Goal: Transaction & Acquisition: Purchase product/service

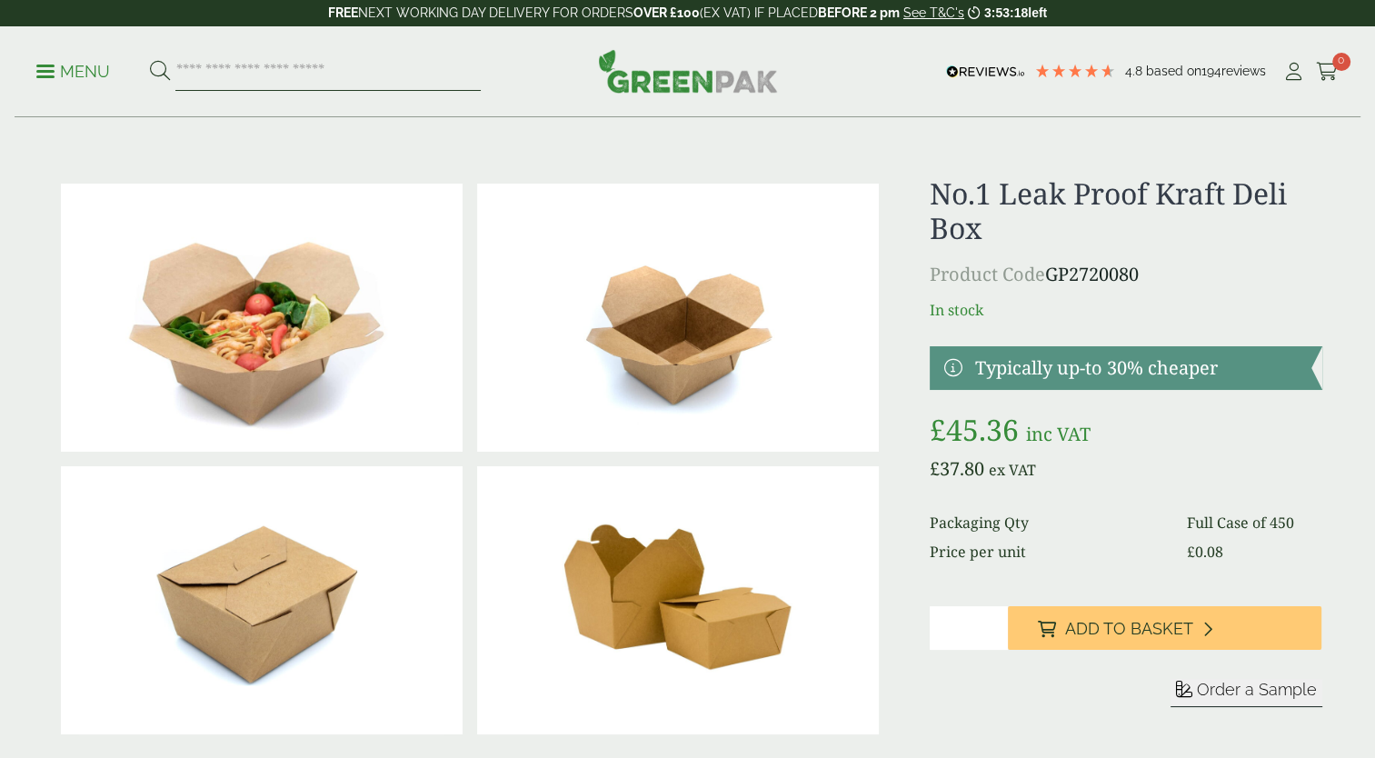
click at [245, 70] on input "search" at bounding box center [327, 72] width 305 height 38
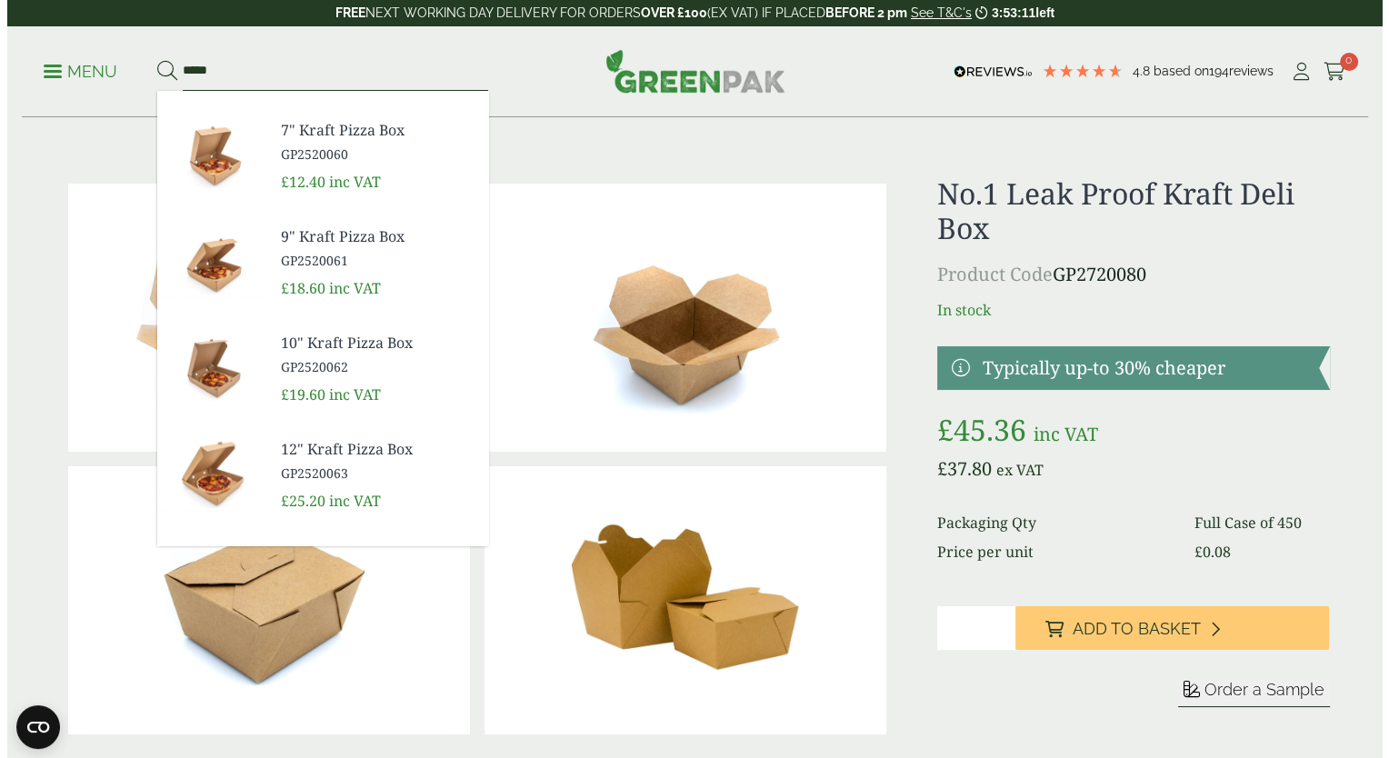
scroll to position [265, 0]
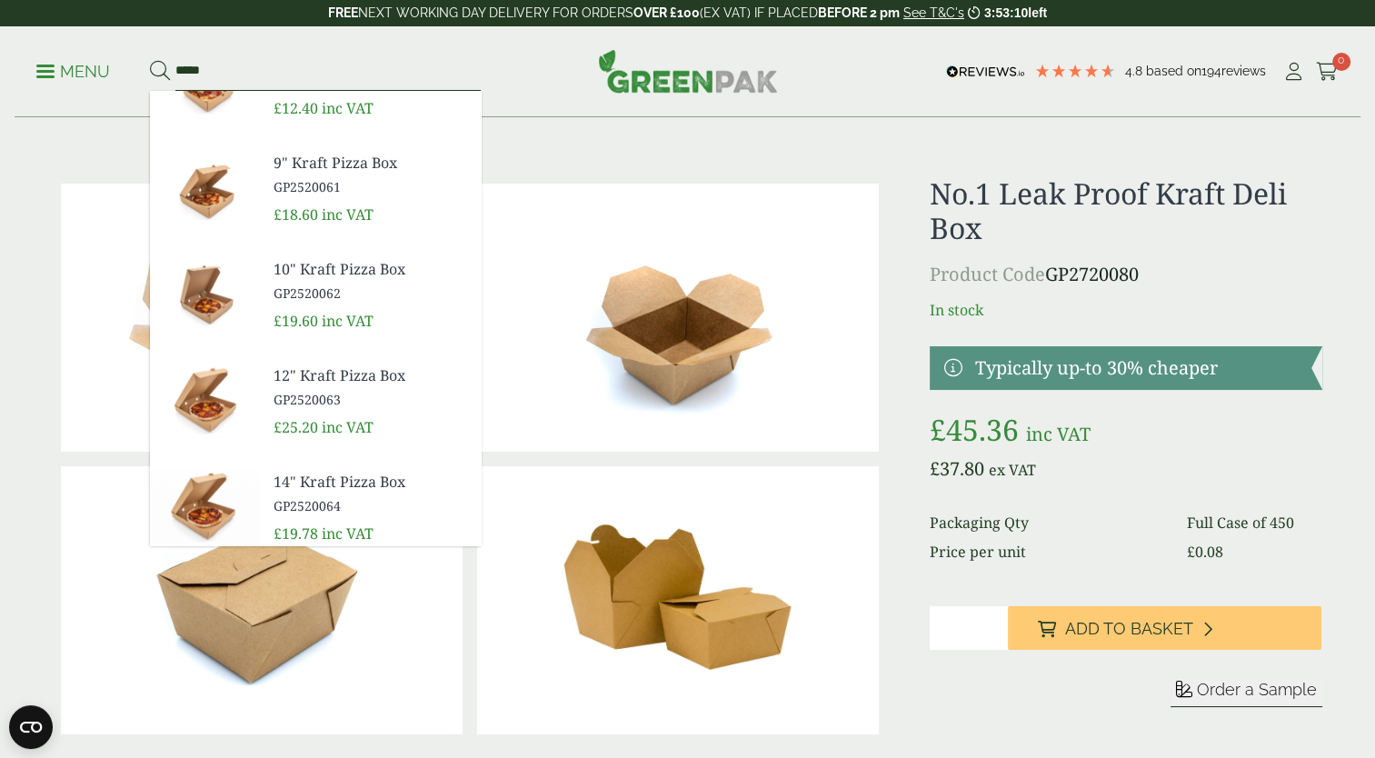
type input "*****"
click at [316, 379] on span "12" Kraft Pizza Box" at bounding box center [370, 375] width 193 height 22
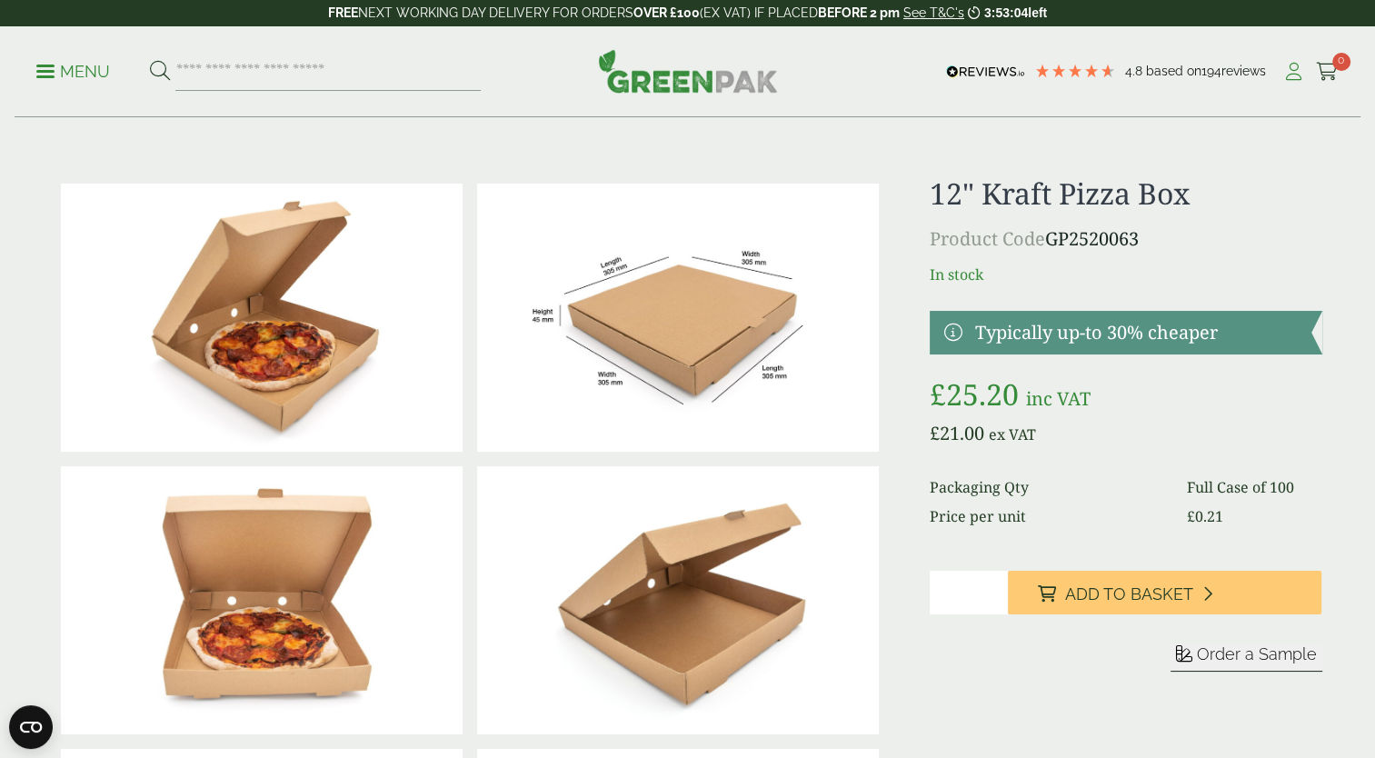
click at [1288, 65] on icon at bounding box center [1293, 72] width 23 height 18
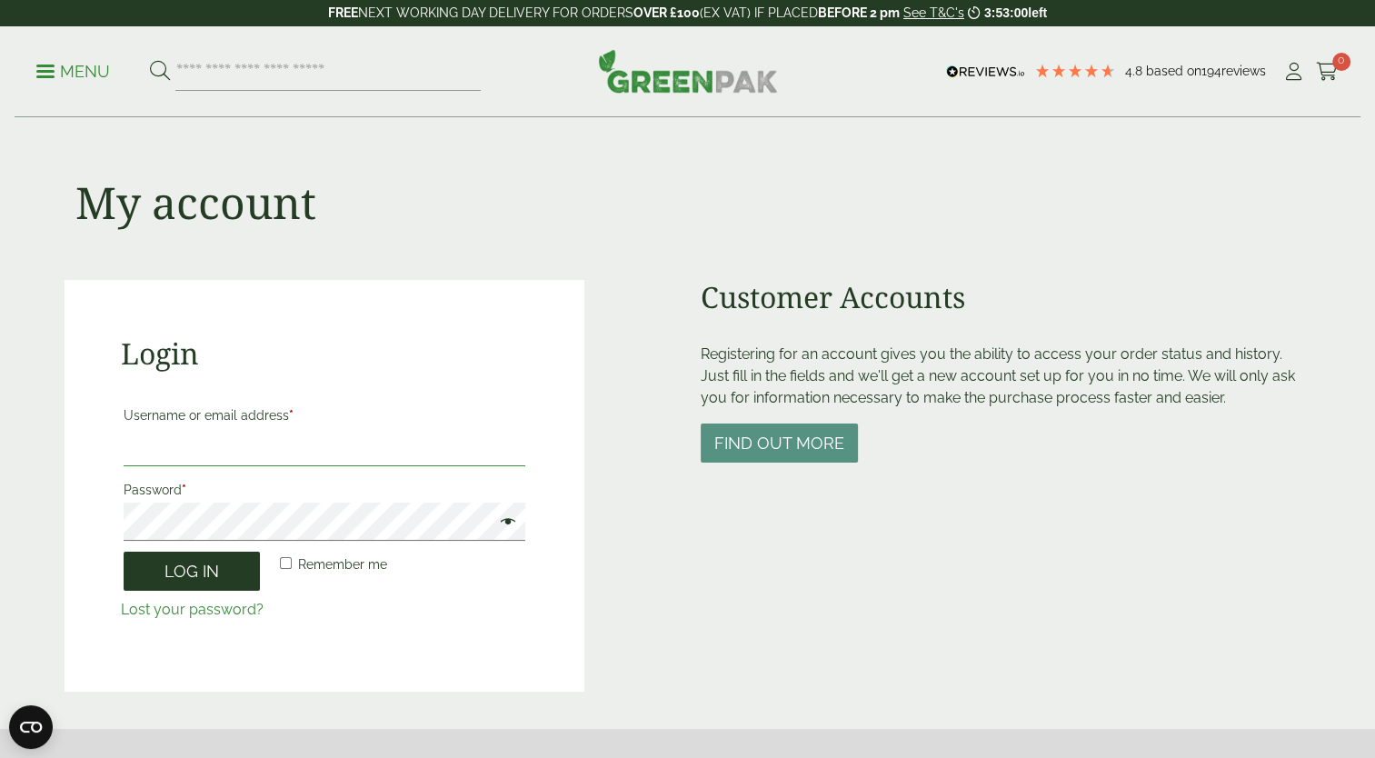
type input "**********"
click at [187, 569] on button "Log in" at bounding box center [192, 571] width 136 height 39
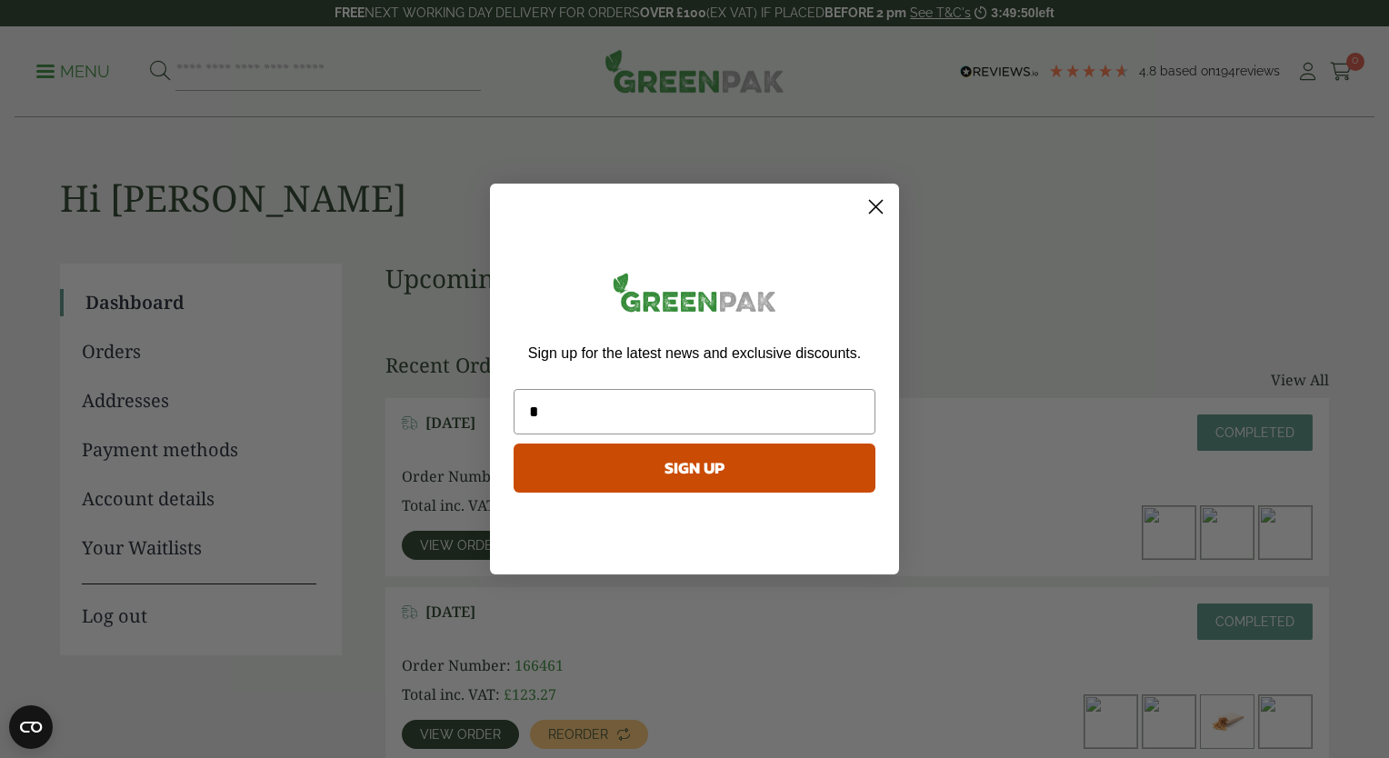
type input "**********"
click at [869, 205] on circle "Close dialog" at bounding box center [876, 207] width 30 height 30
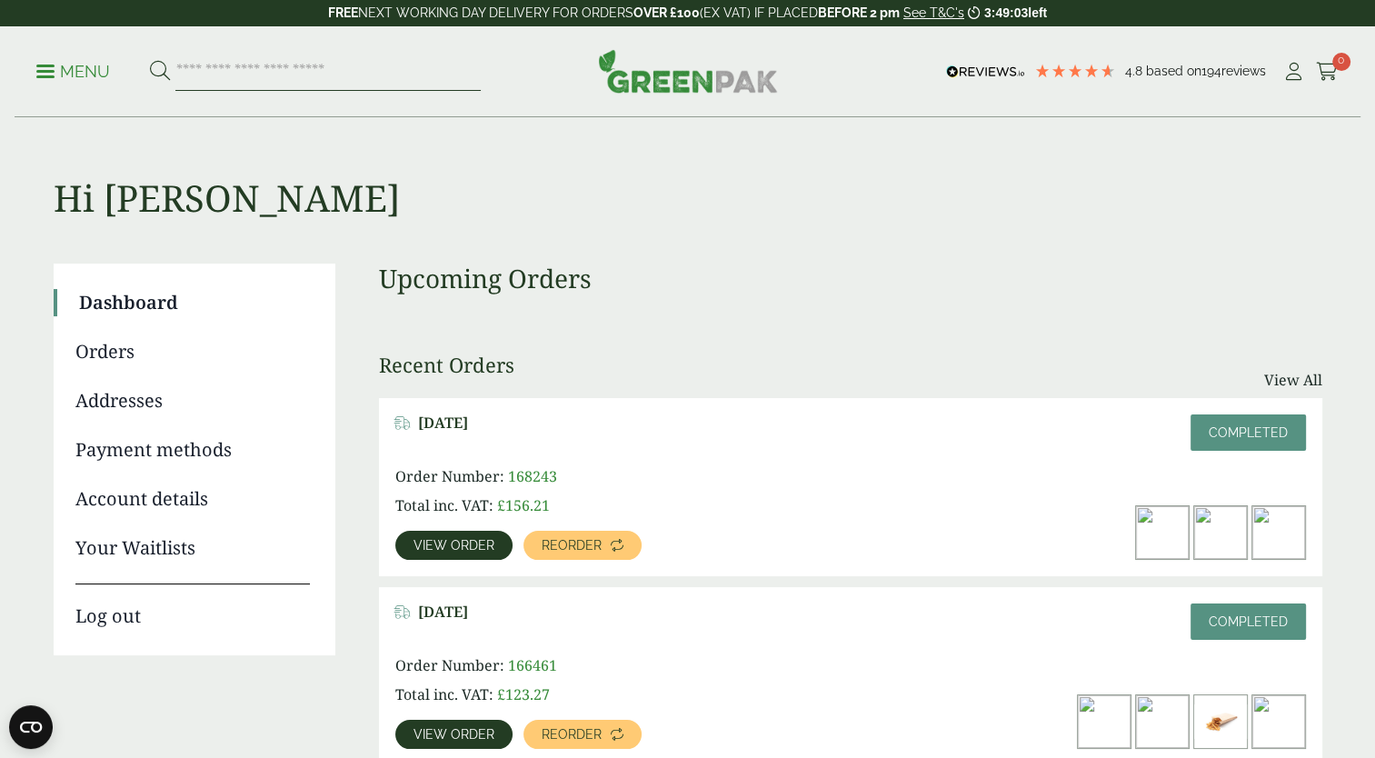
click at [229, 65] on input "search" at bounding box center [327, 72] width 305 height 38
type input "**"
click at [150, 60] on button at bounding box center [160, 72] width 20 height 24
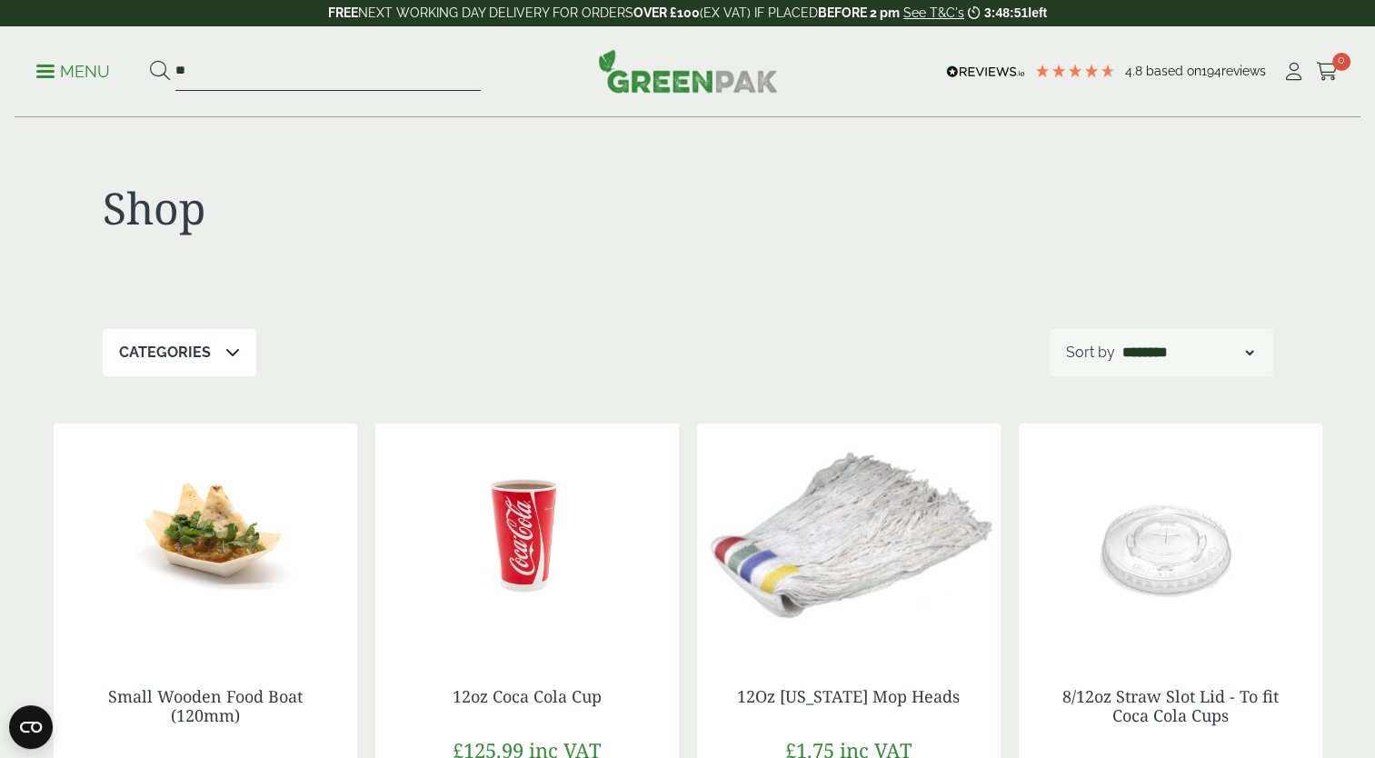
click at [218, 75] on input "**" at bounding box center [327, 72] width 305 height 38
type input "*"
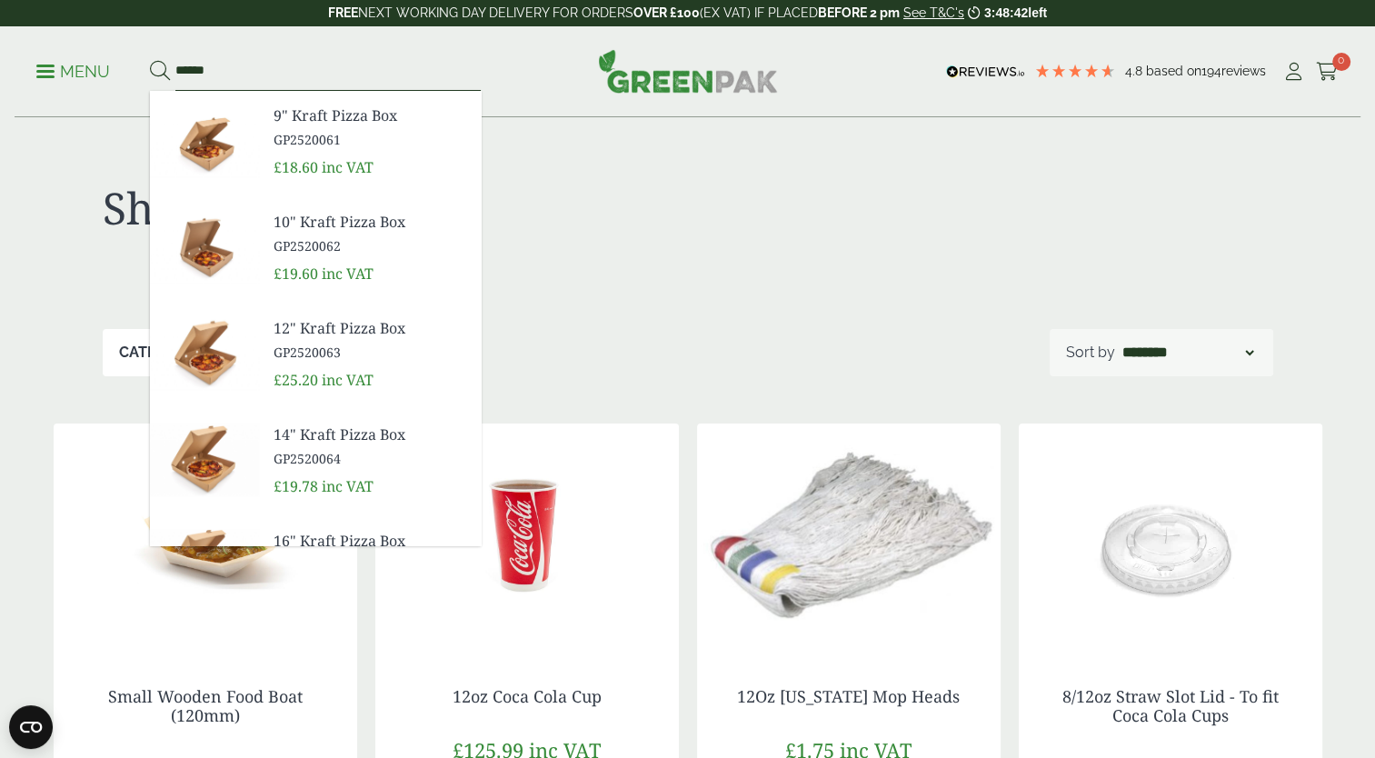
scroll to position [314, 0]
type input "*****"
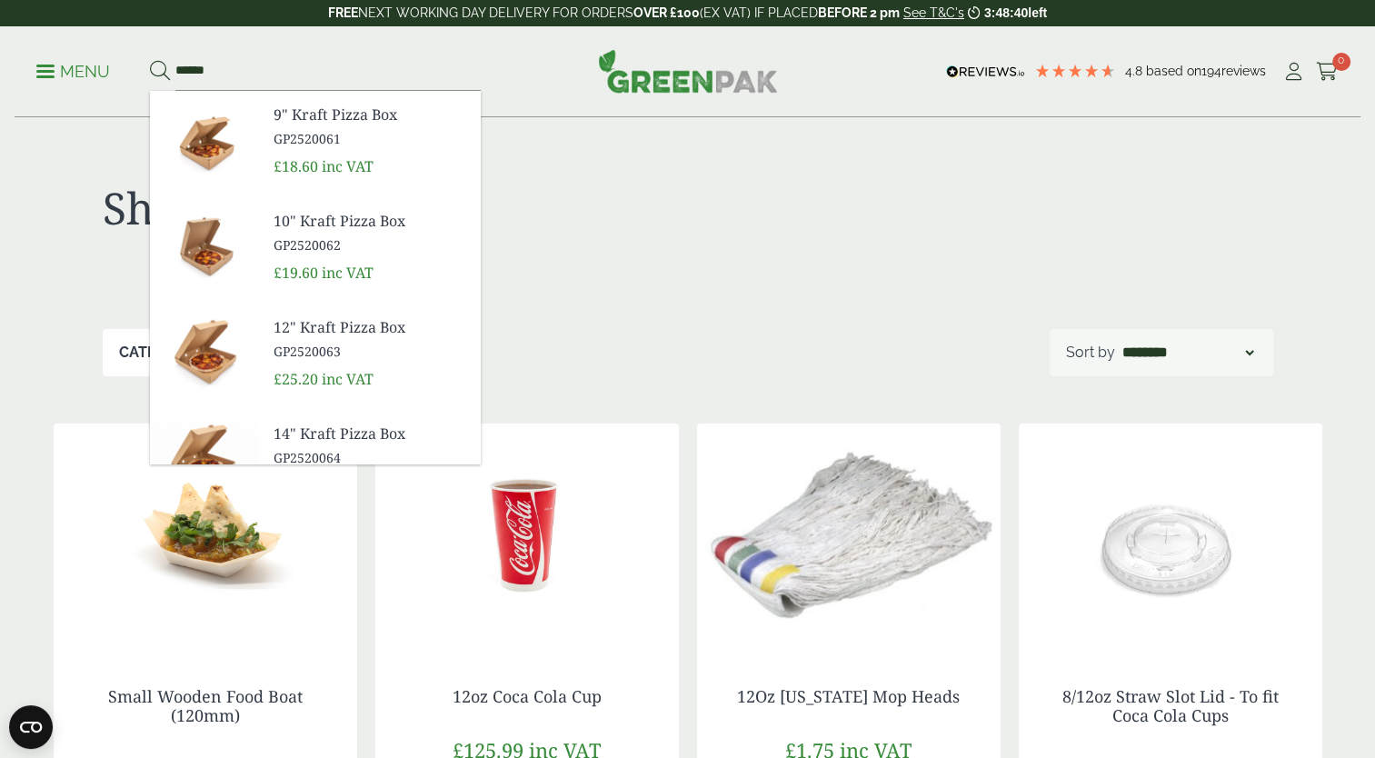
click at [308, 318] on span "12" Kraft Pizza Box" at bounding box center [370, 327] width 193 height 22
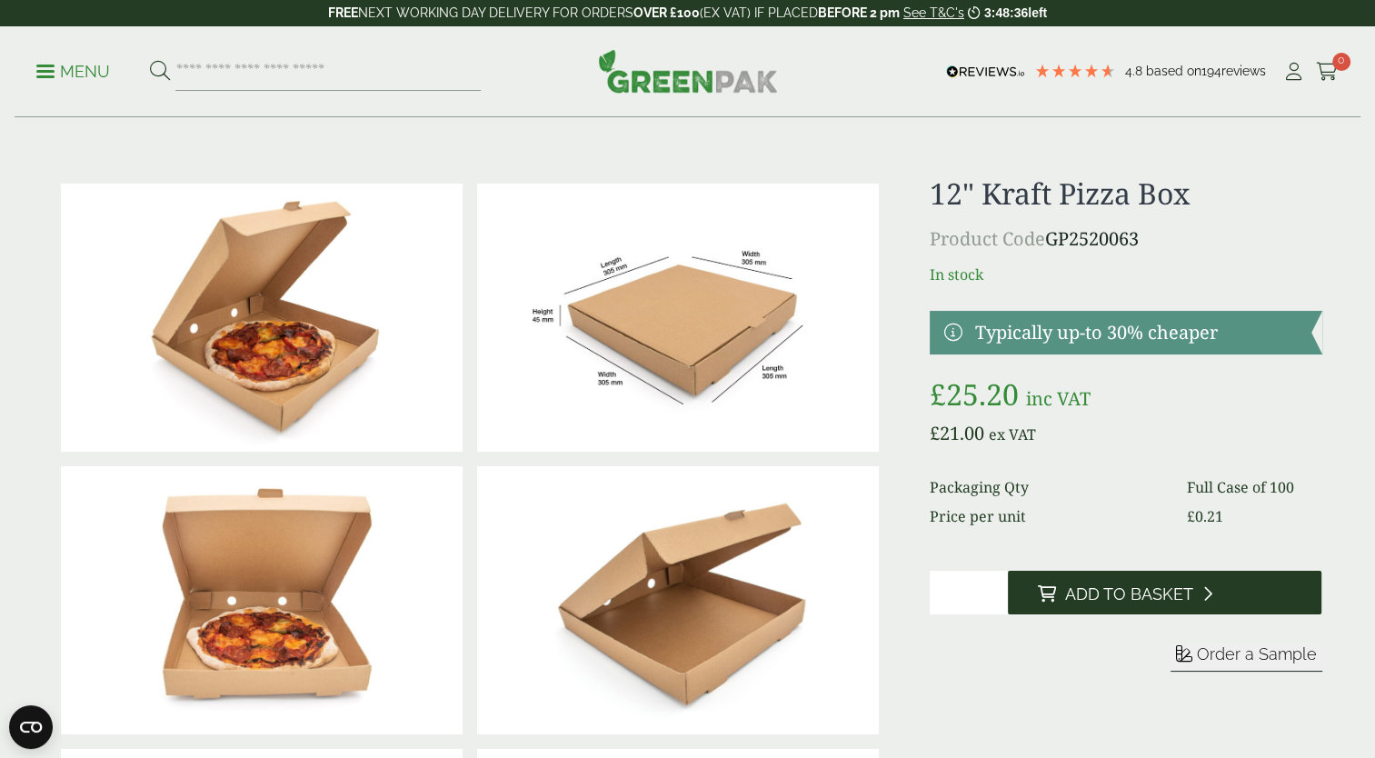
click at [1135, 592] on span "Add to Basket" at bounding box center [1128, 594] width 128 height 20
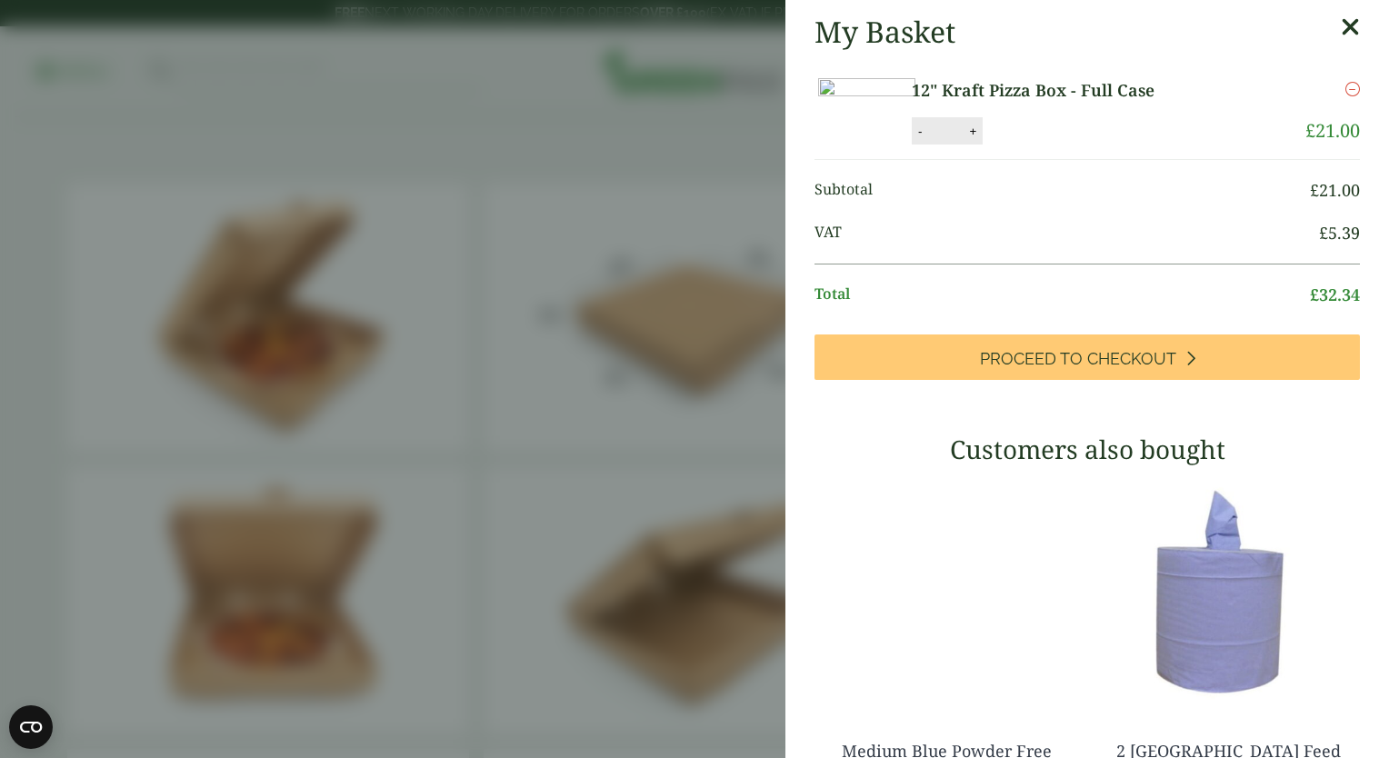
click at [1340, 26] on icon at bounding box center [1349, 27] width 19 height 25
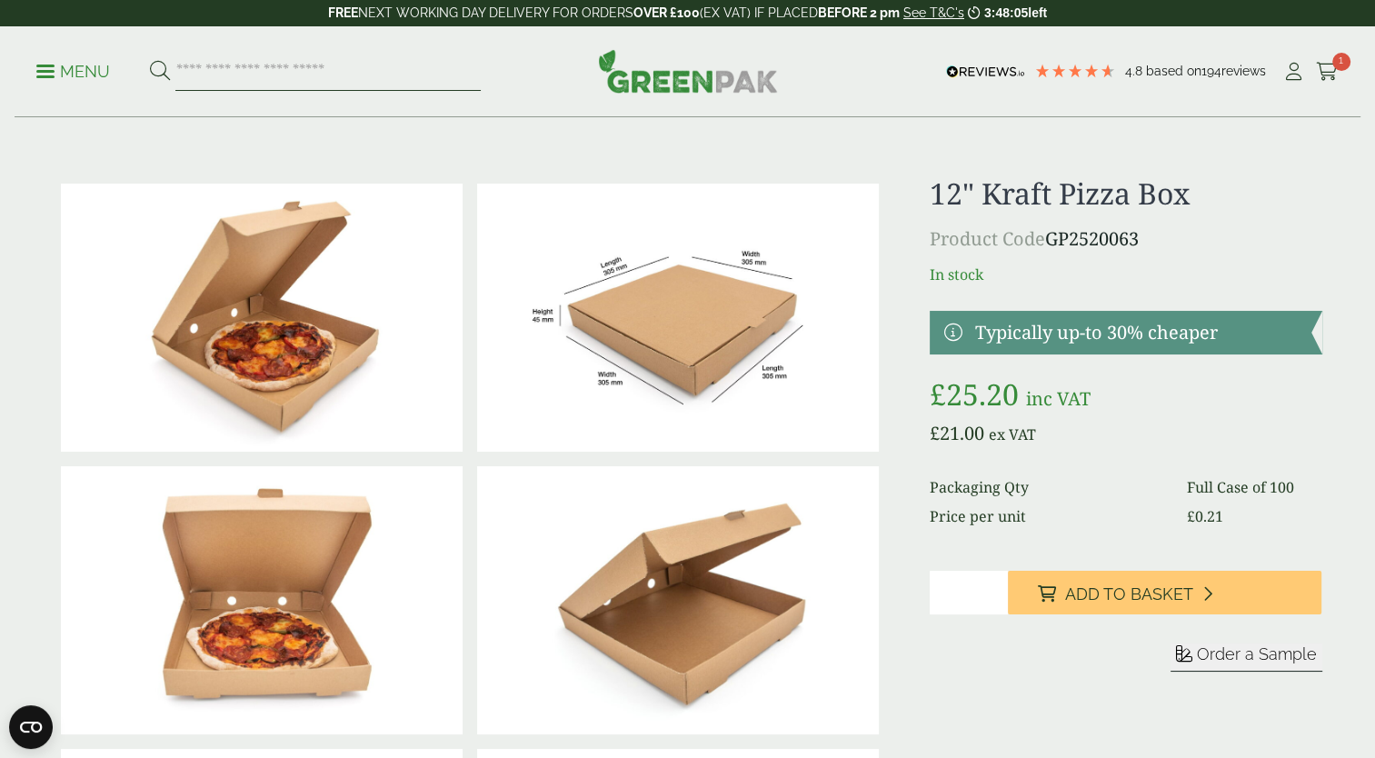
click at [262, 82] on input "search" at bounding box center [327, 72] width 305 height 38
click at [1294, 68] on icon at bounding box center [1293, 72] width 23 height 18
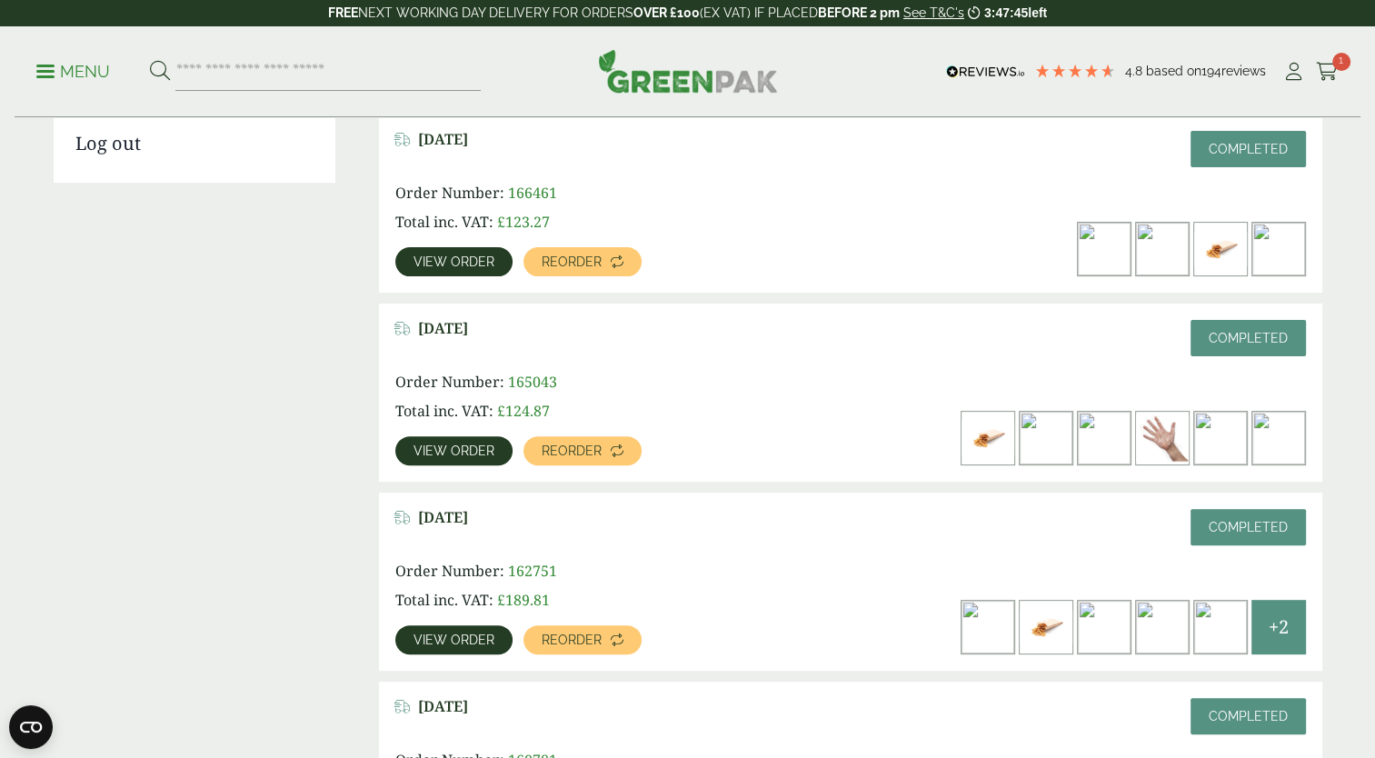
scroll to position [471, 0]
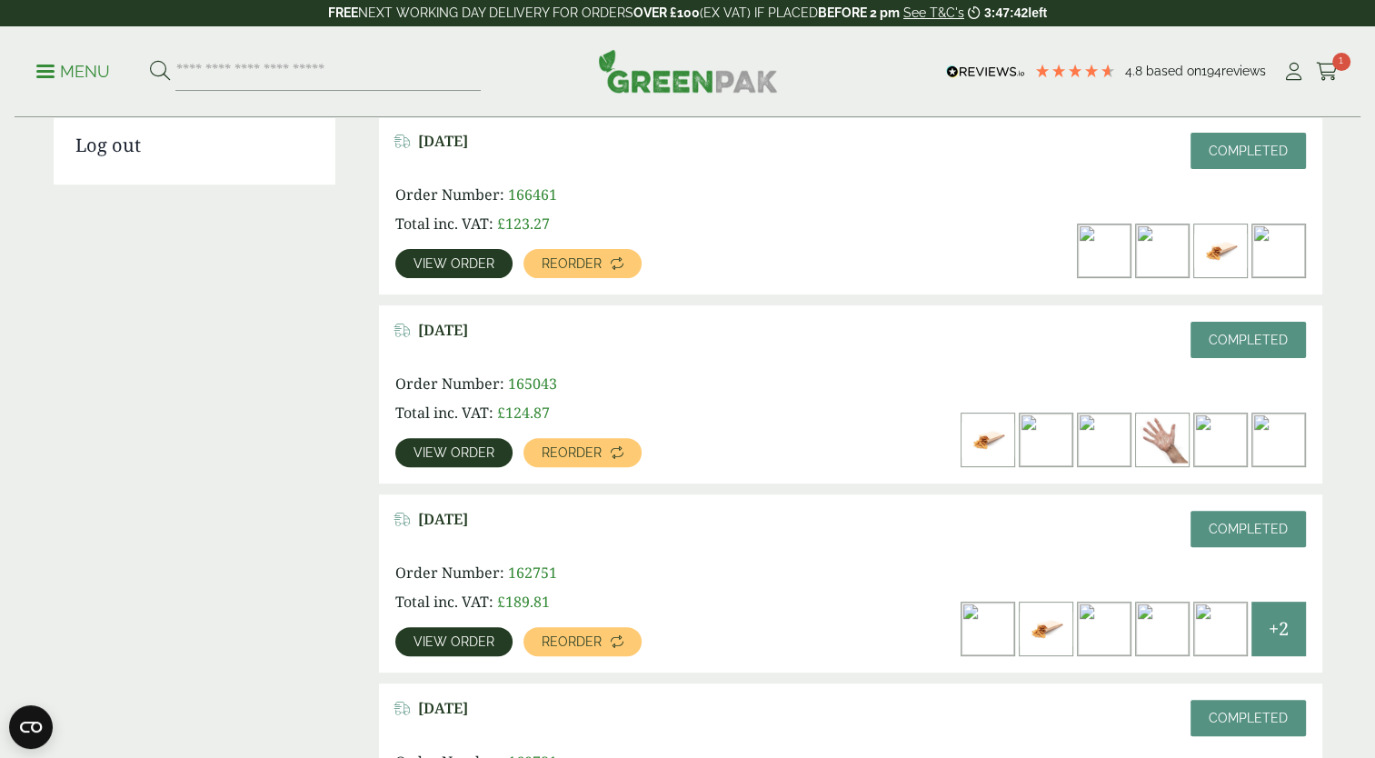
click at [440, 637] on span "View order" at bounding box center [453, 641] width 81 height 13
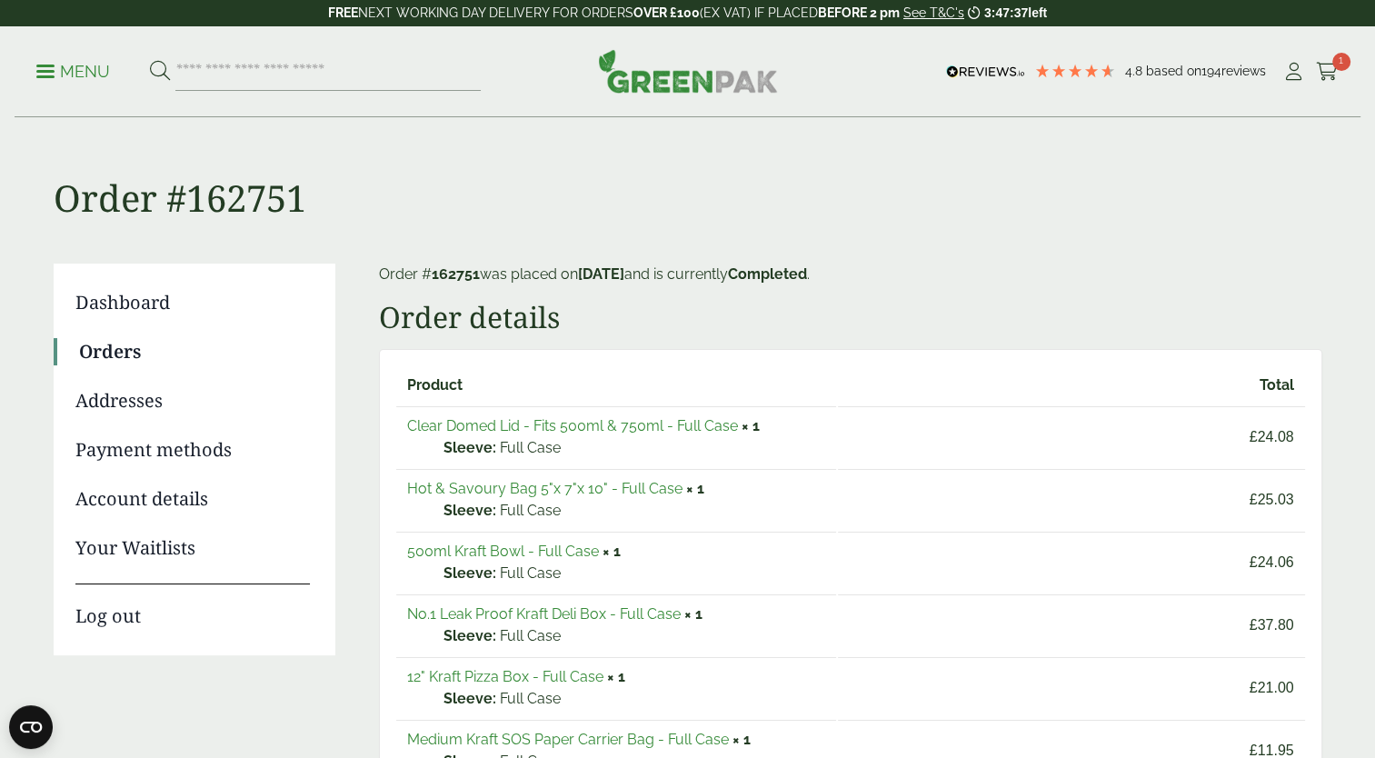
click at [476, 488] on link "Hot & Savoury Bag 5"x 7"x 10" - Full Case" at bounding box center [544, 488] width 275 height 17
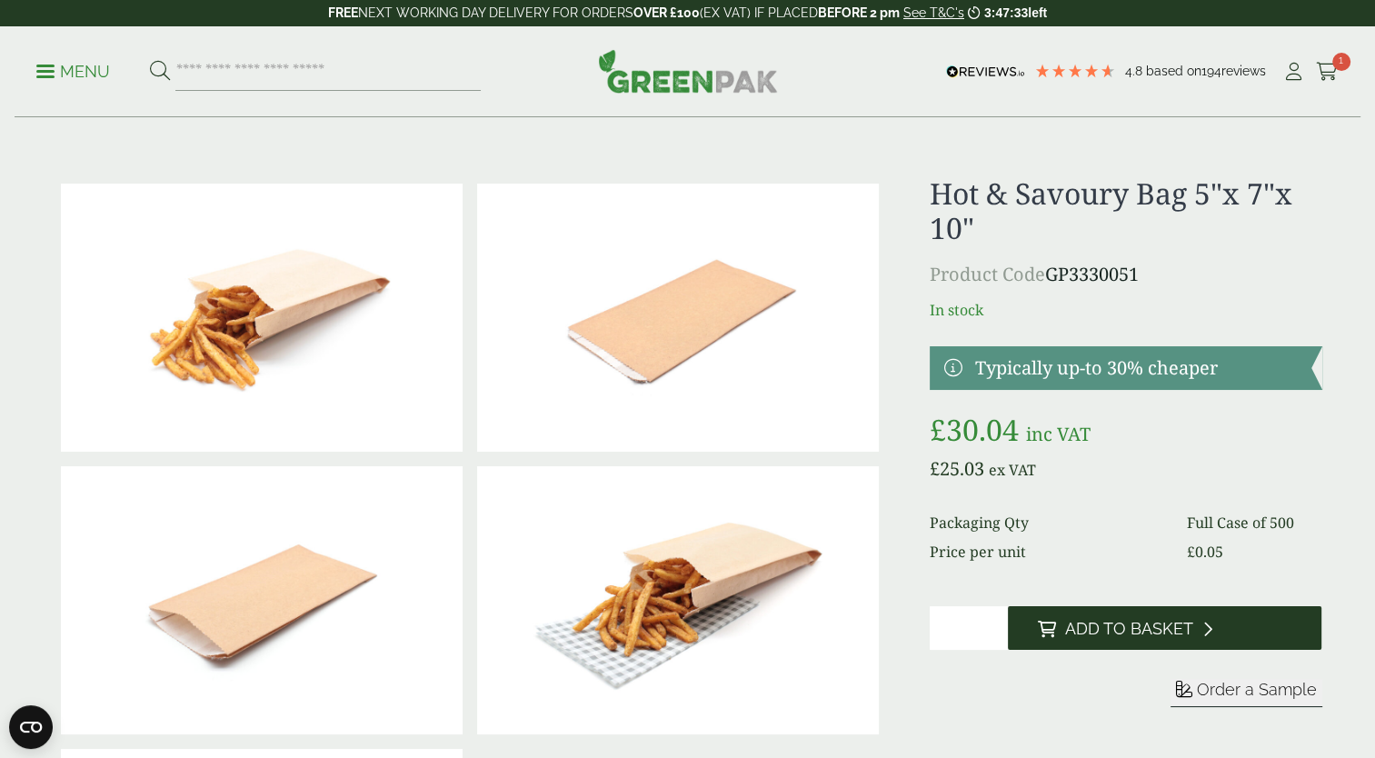
click at [1123, 620] on span "Add to Basket" at bounding box center [1128, 629] width 128 height 20
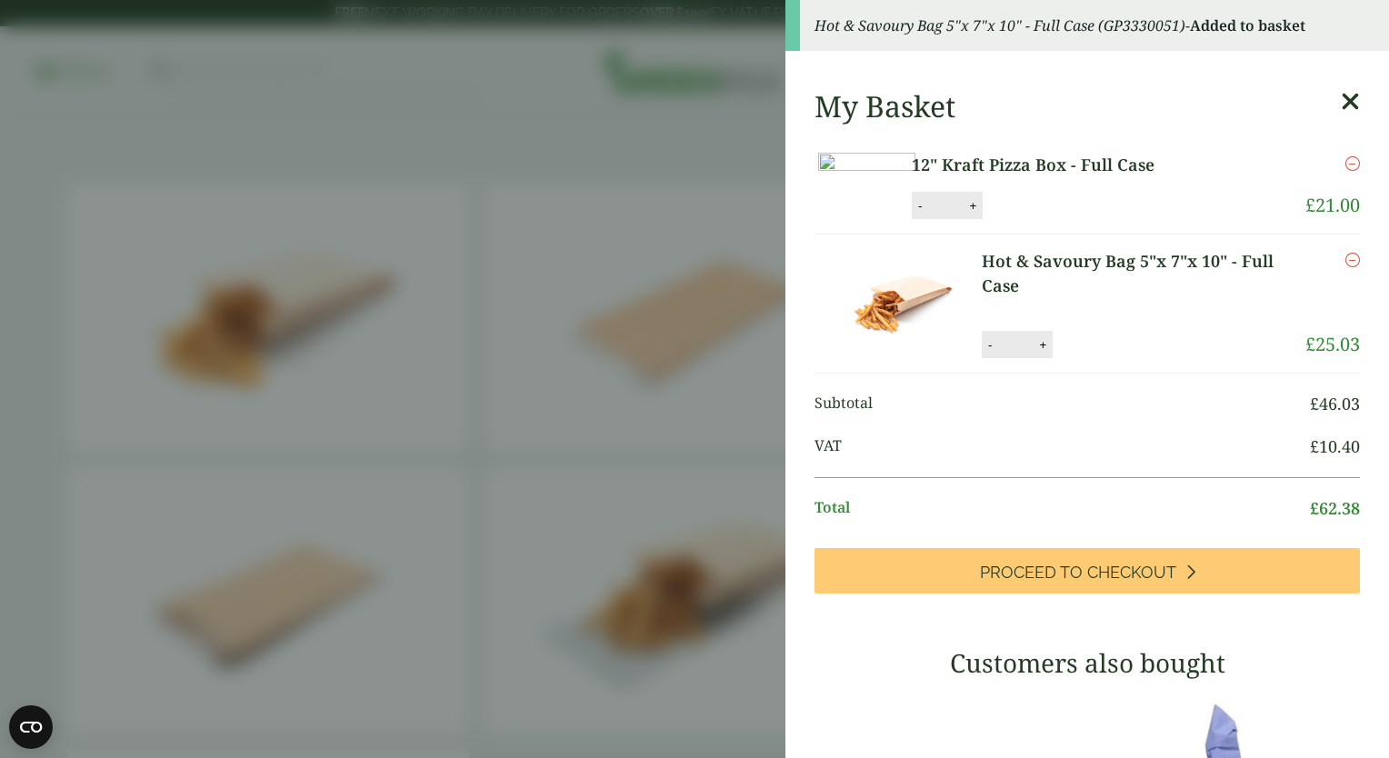
click at [1340, 107] on icon at bounding box center [1349, 101] width 19 height 25
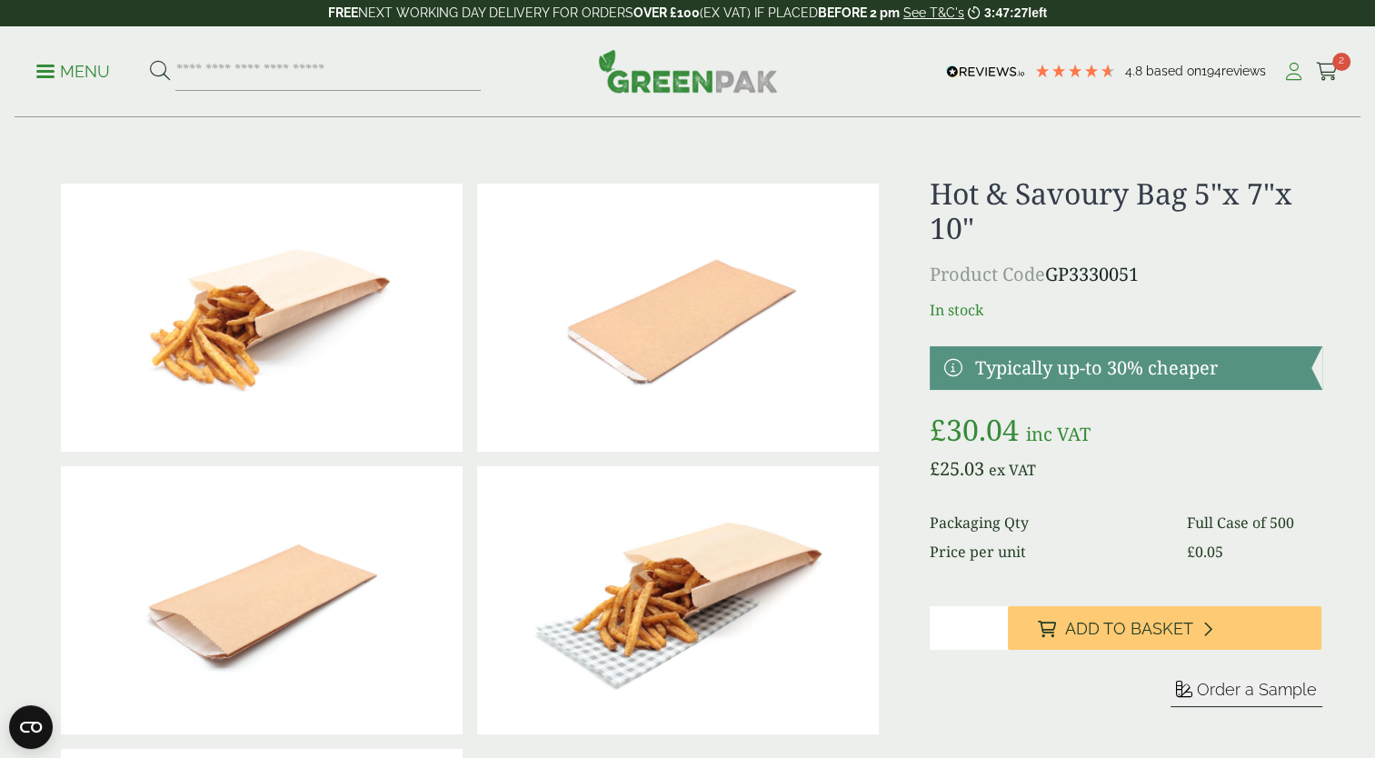
click at [1295, 82] on link "My Account" at bounding box center [1293, 71] width 23 height 27
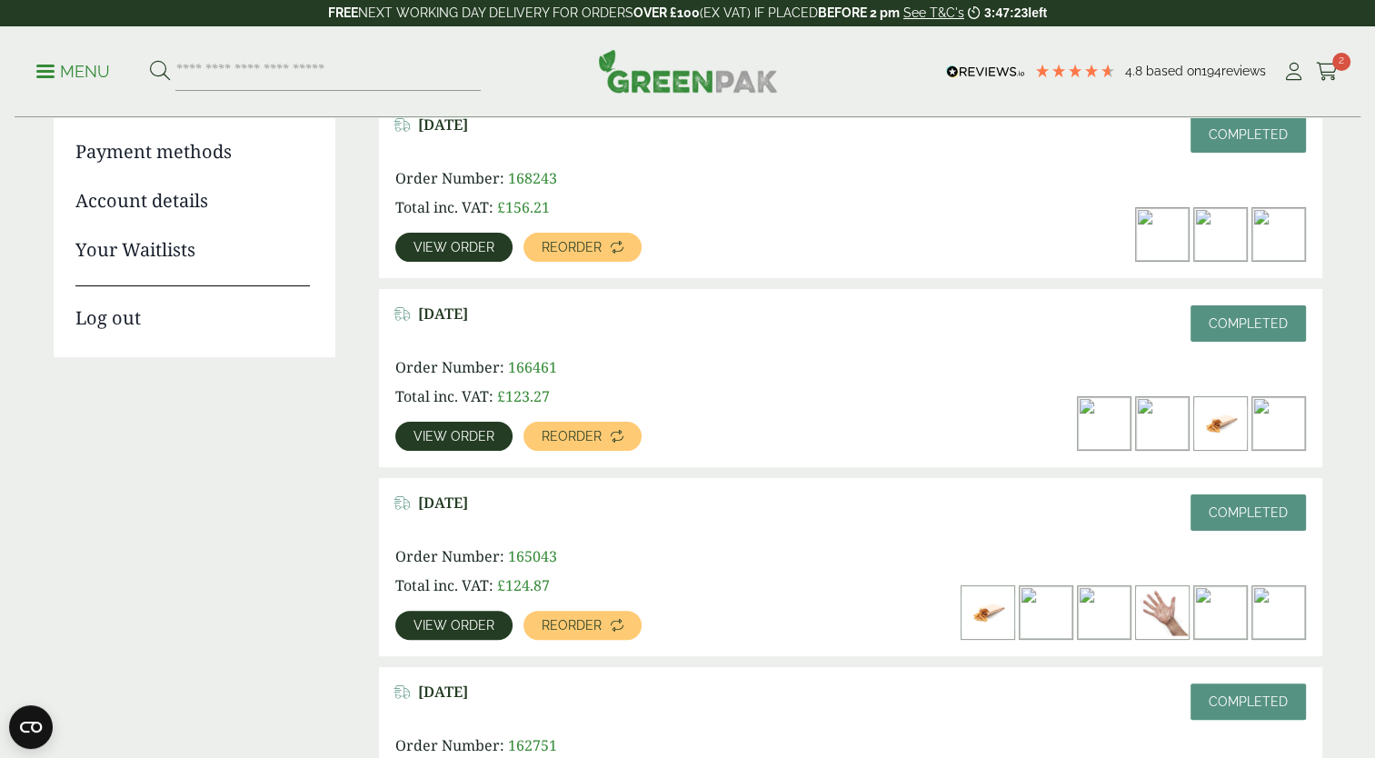
scroll to position [301, 0]
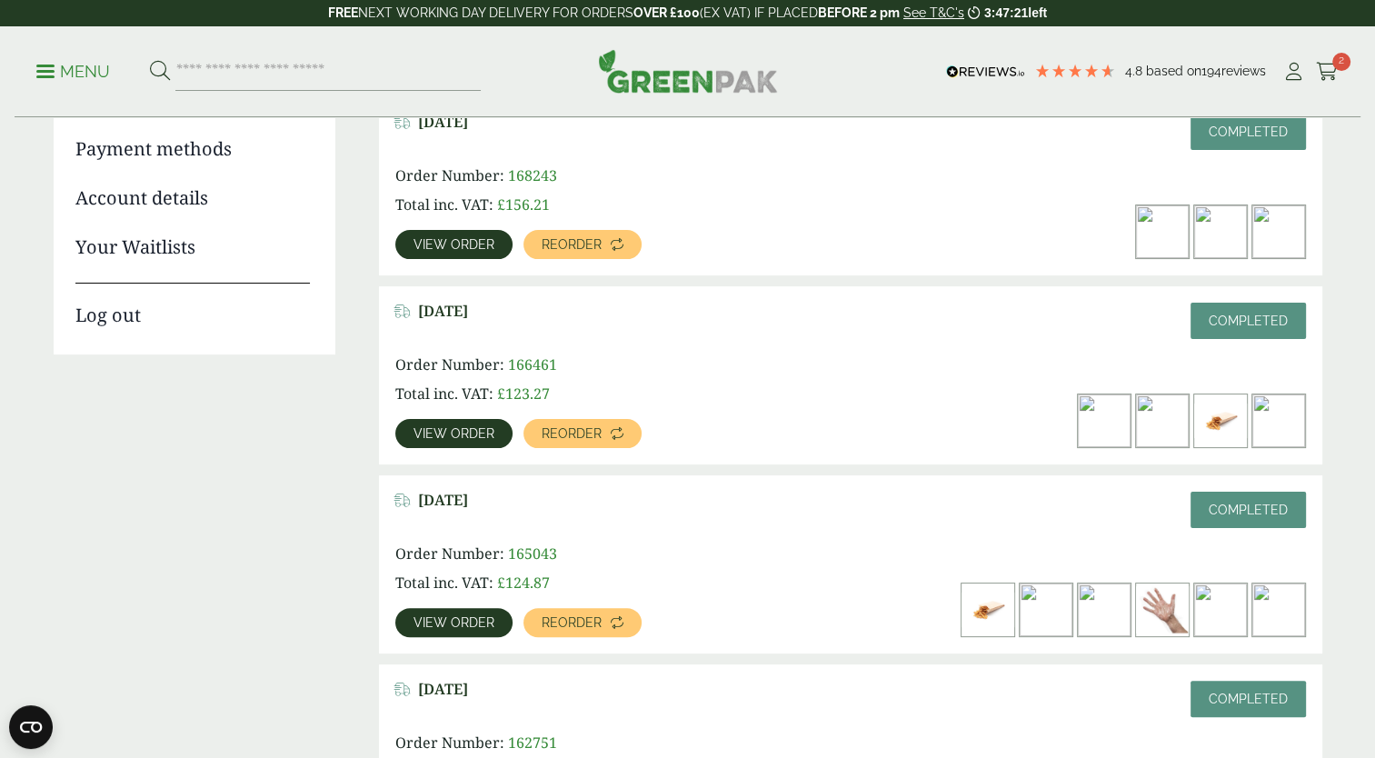
click at [1293, 415] on img at bounding box center [1278, 420] width 53 height 53
click at [450, 427] on span "View order" at bounding box center [453, 433] width 81 height 13
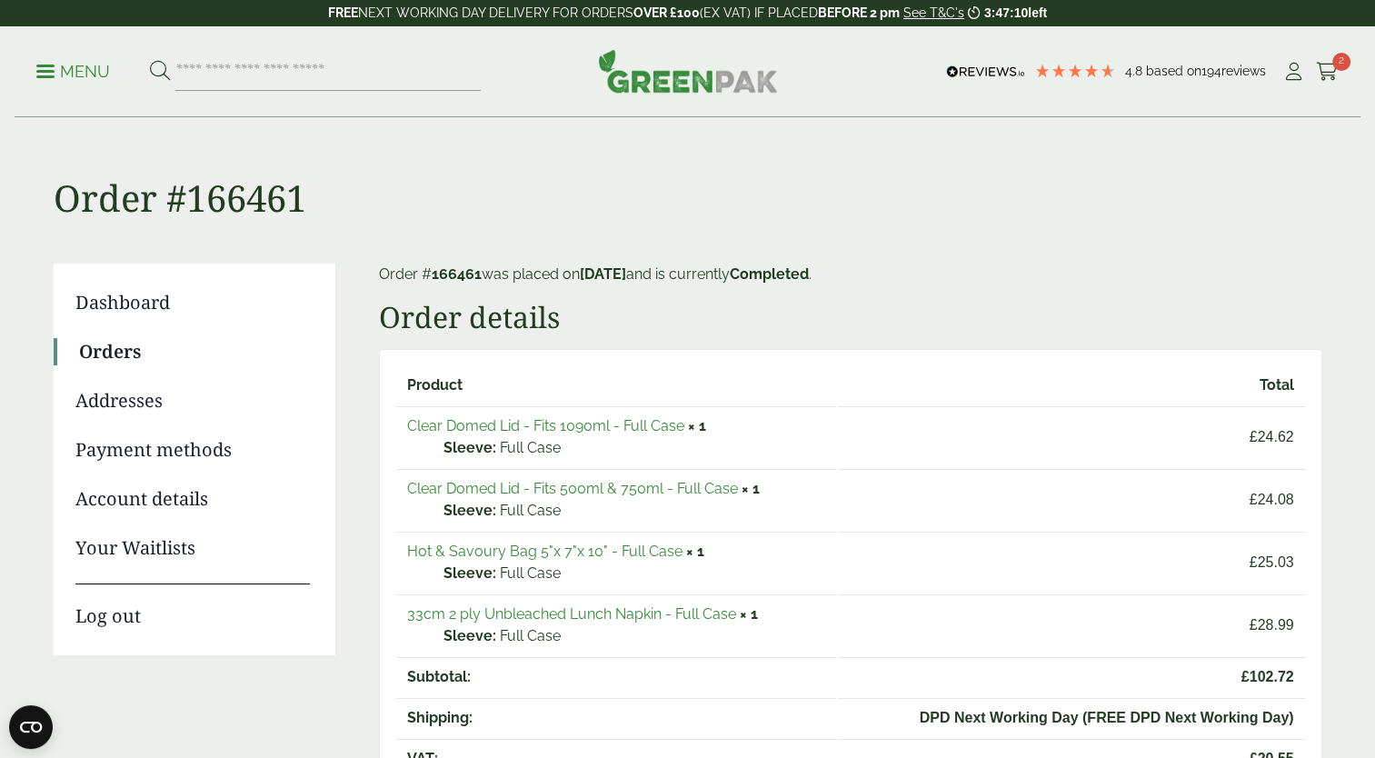
click at [550, 613] on link "33cm 2 ply Unbleached Lunch Napkin - Full Case" at bounding box center [571, 613] width 329 height 17
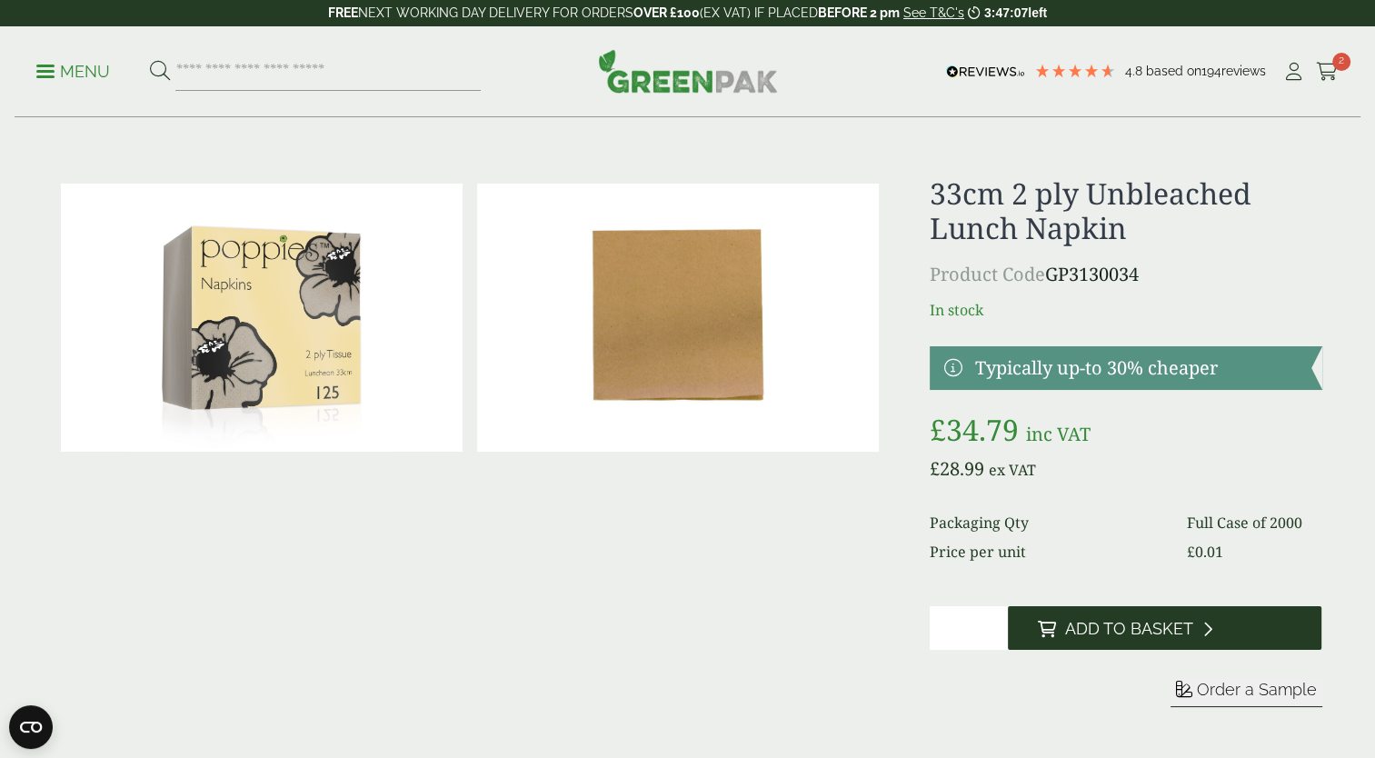
click at [1112, 641] on button "Add to Basket" at bounding box center [1165, 628] width 314 height 44
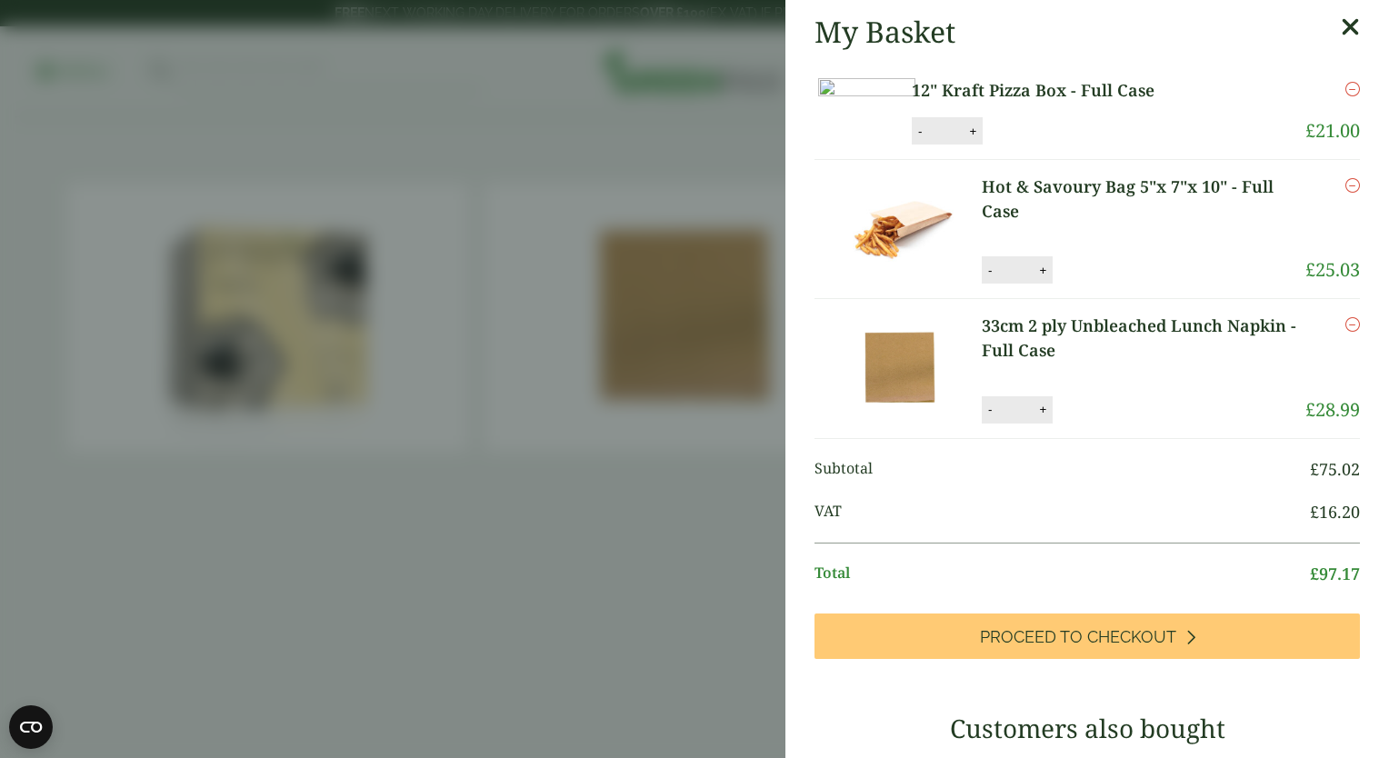
click at [1340, 27] on icon at bounding box center [1349, 27] width 19 height 25
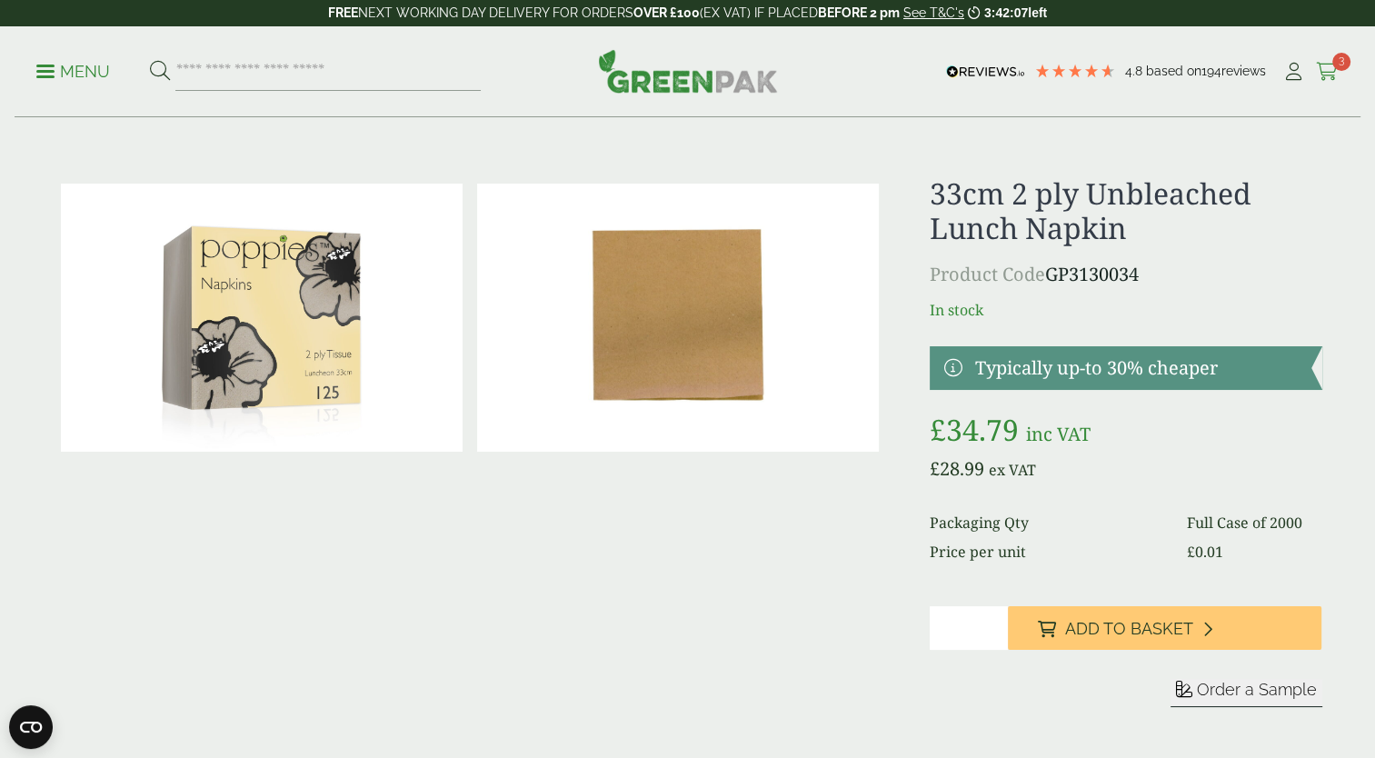
click at [1324, 64] on icon at bounding box center [1327, 72] width 23 height 18
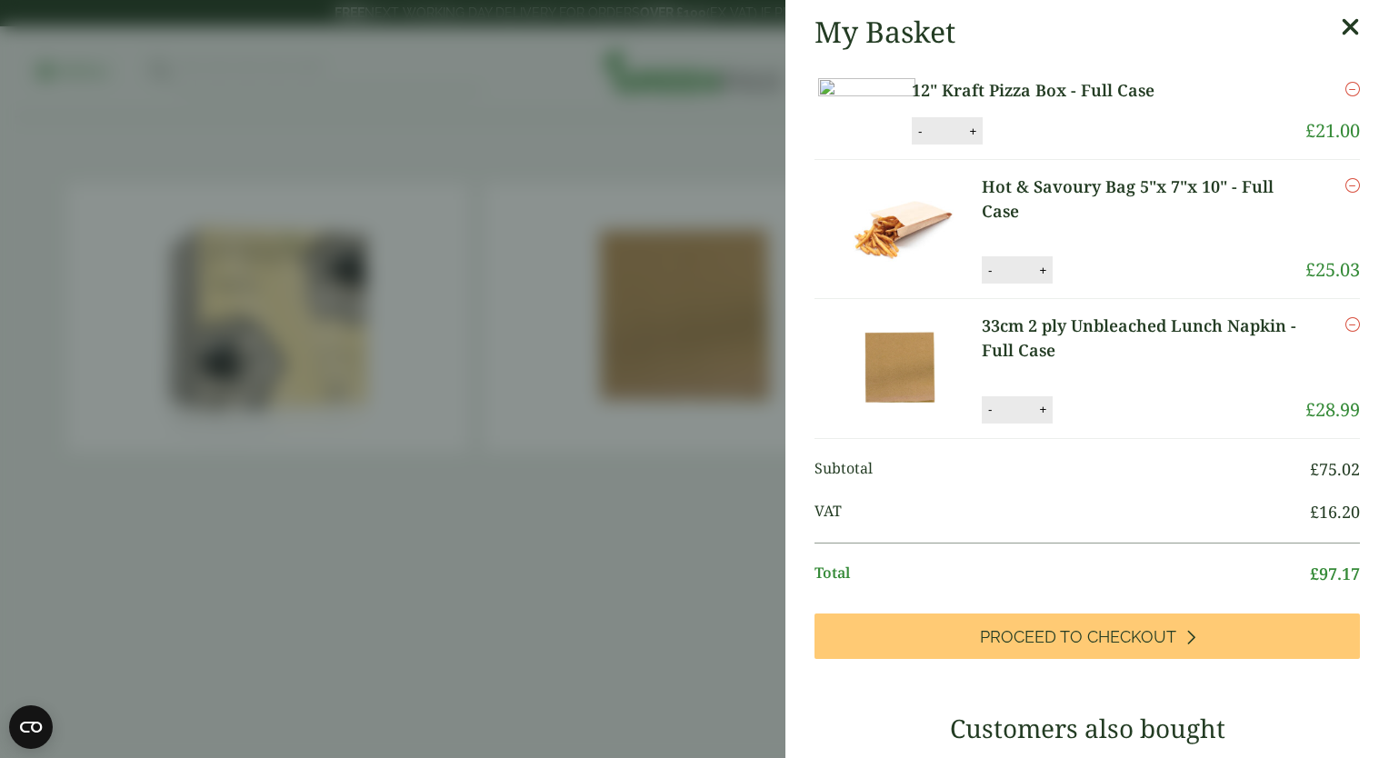
click at [1332, 29] on div "My Basket 12" Kraft Pizza Box - Full Case 12" Kraft Pizza Box - Full Case quant…" at bounding box center [1086, 677] width 603 height 1354
click at [1340, 29] on icon at bounding box center [1349, 27] width 19 height 25
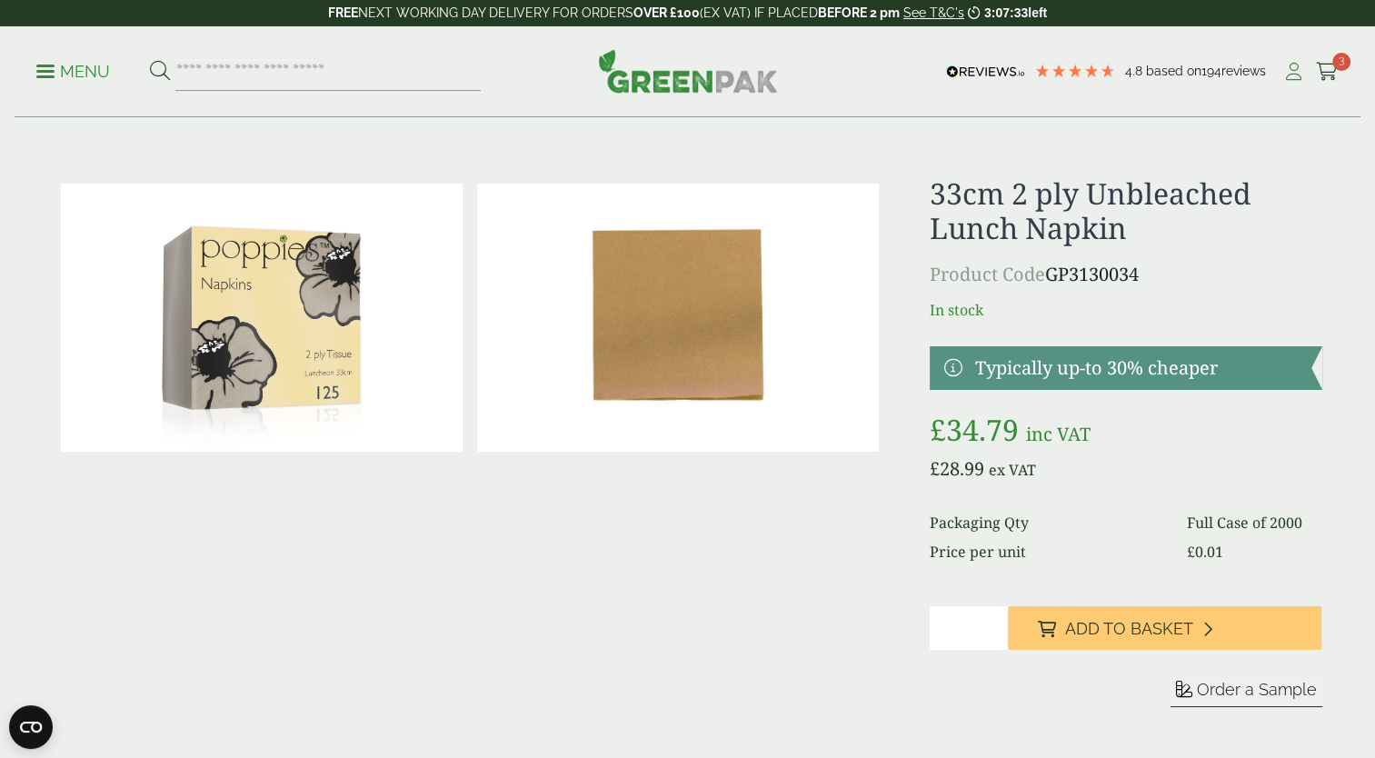
click at [1294, 72] on icon at bounding box center [1293, 72] width 23 height 18
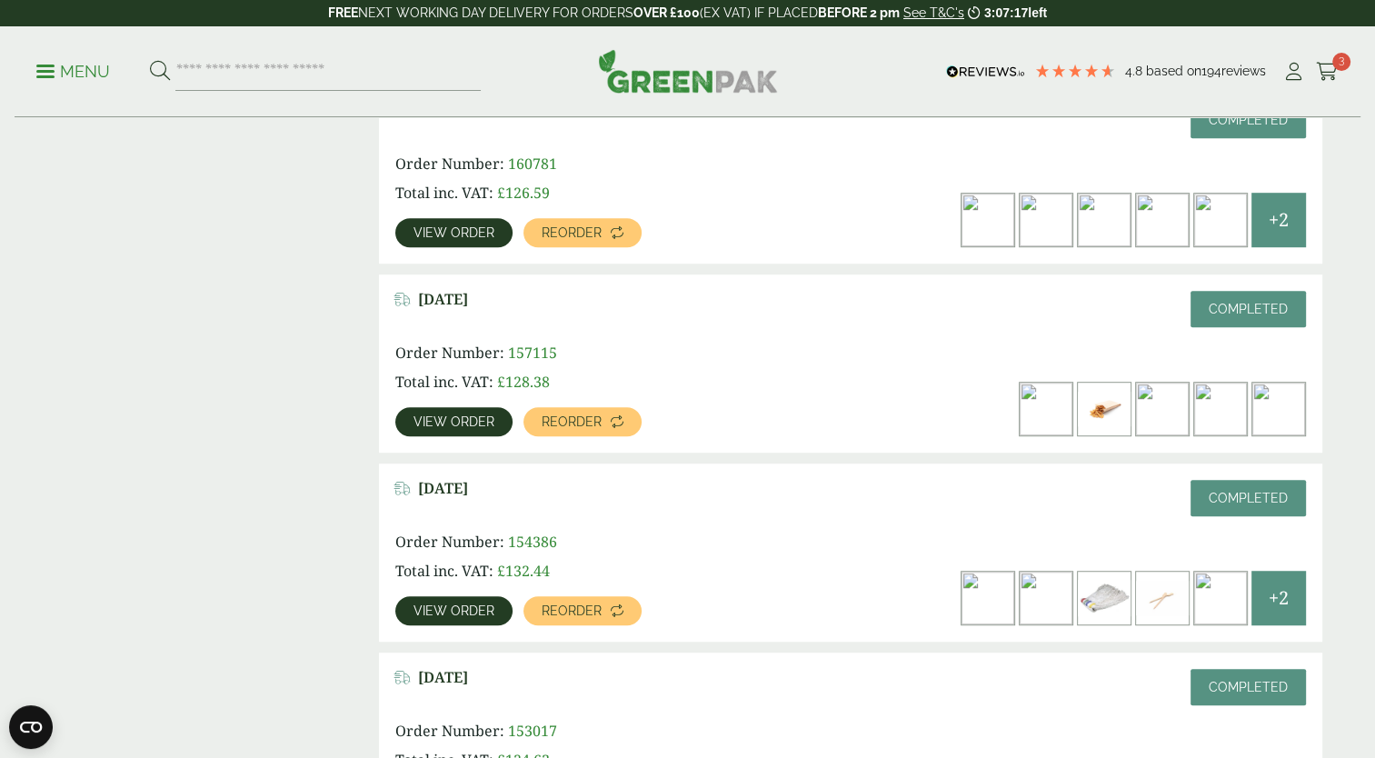
scroll to position [1061, 0]
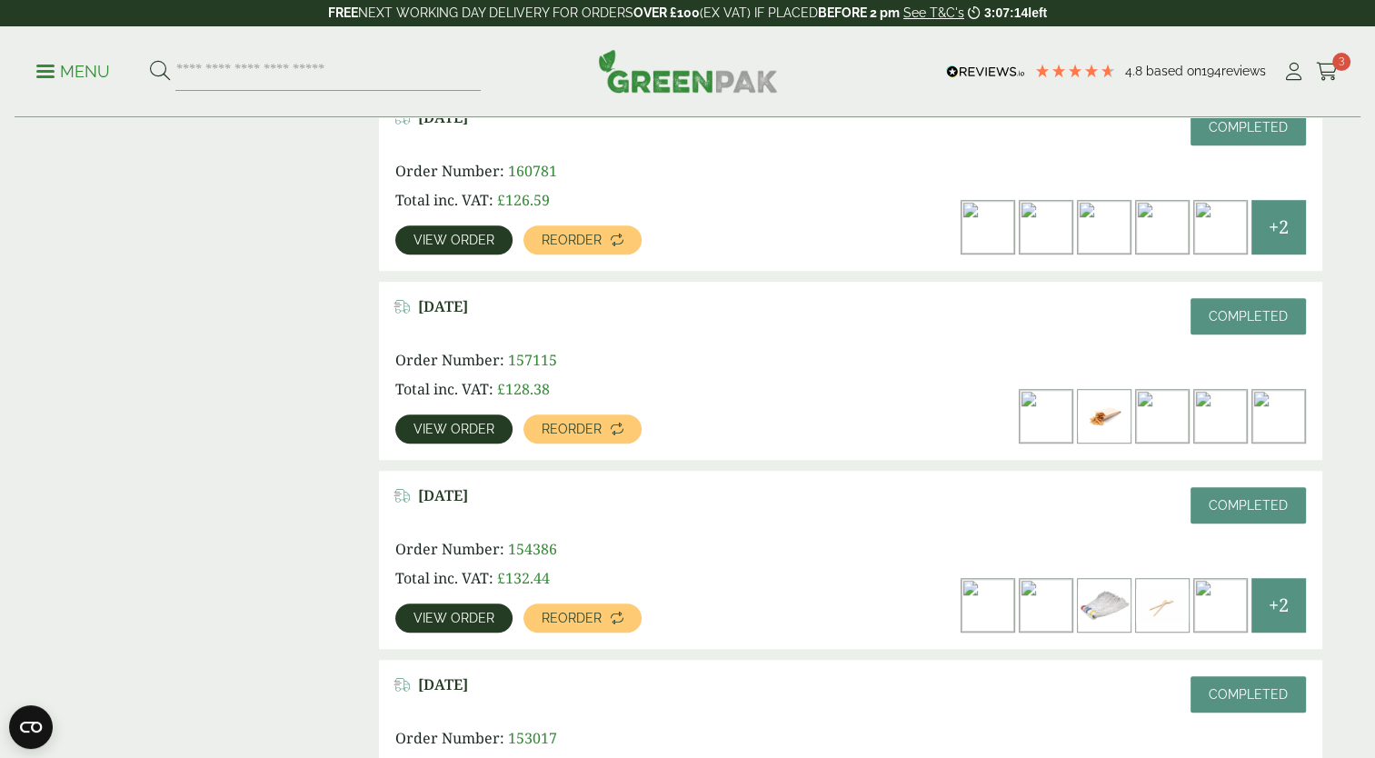
click at [450, 618] on span "View order" at bounding box center [453, 618] width 81 height 13
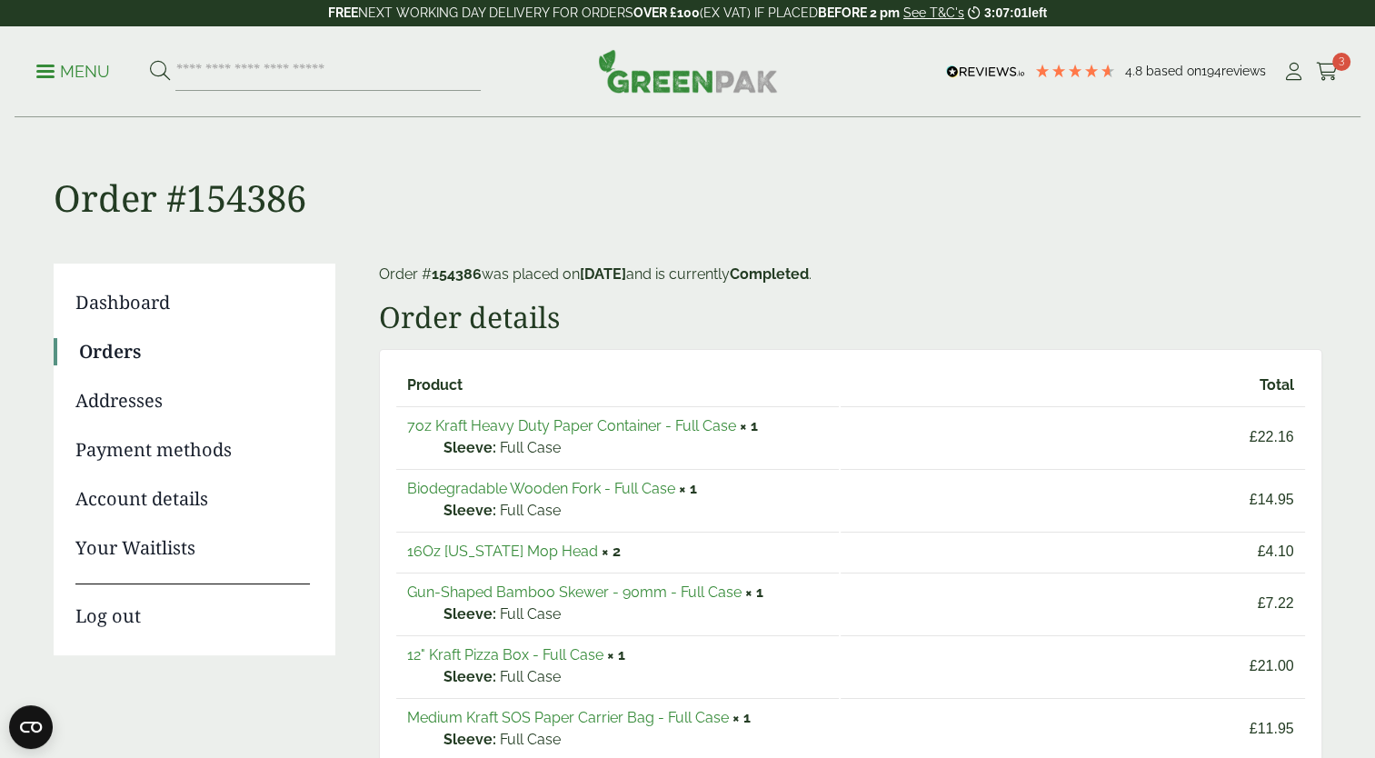
click at [131, 344] on link "Orders" at bounding box center [194, 351] width 231 height 27
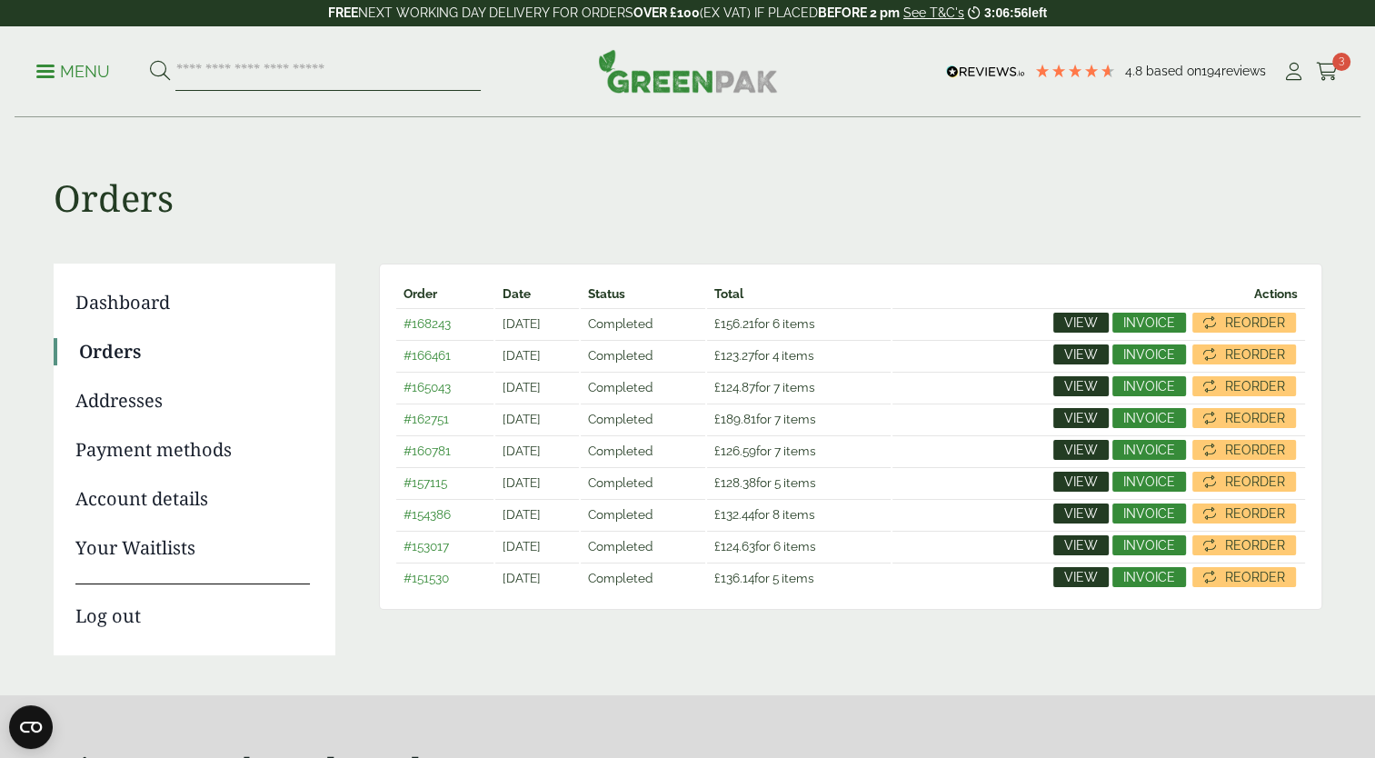
click at [194, 78] on input "search" at bounding box center [327, 72] width 305 height 38
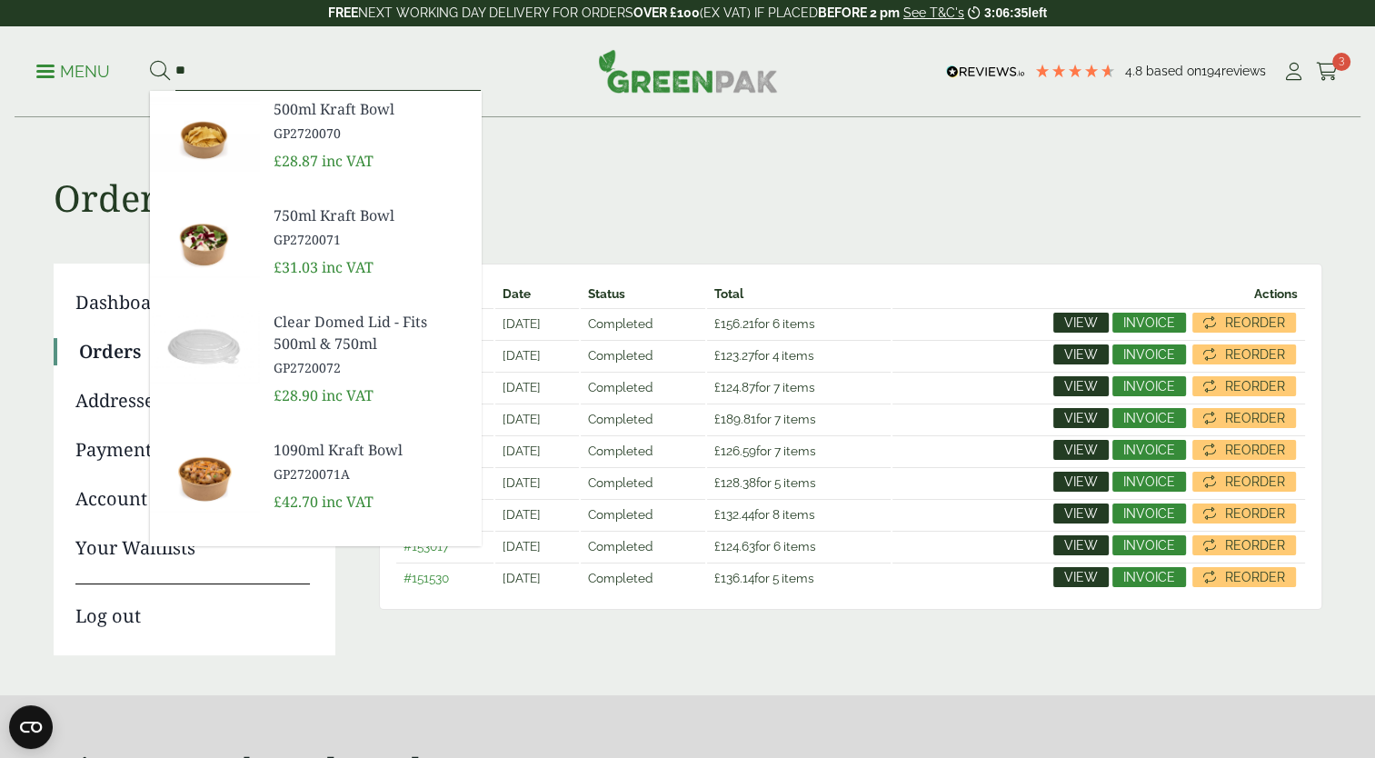
type input "*"
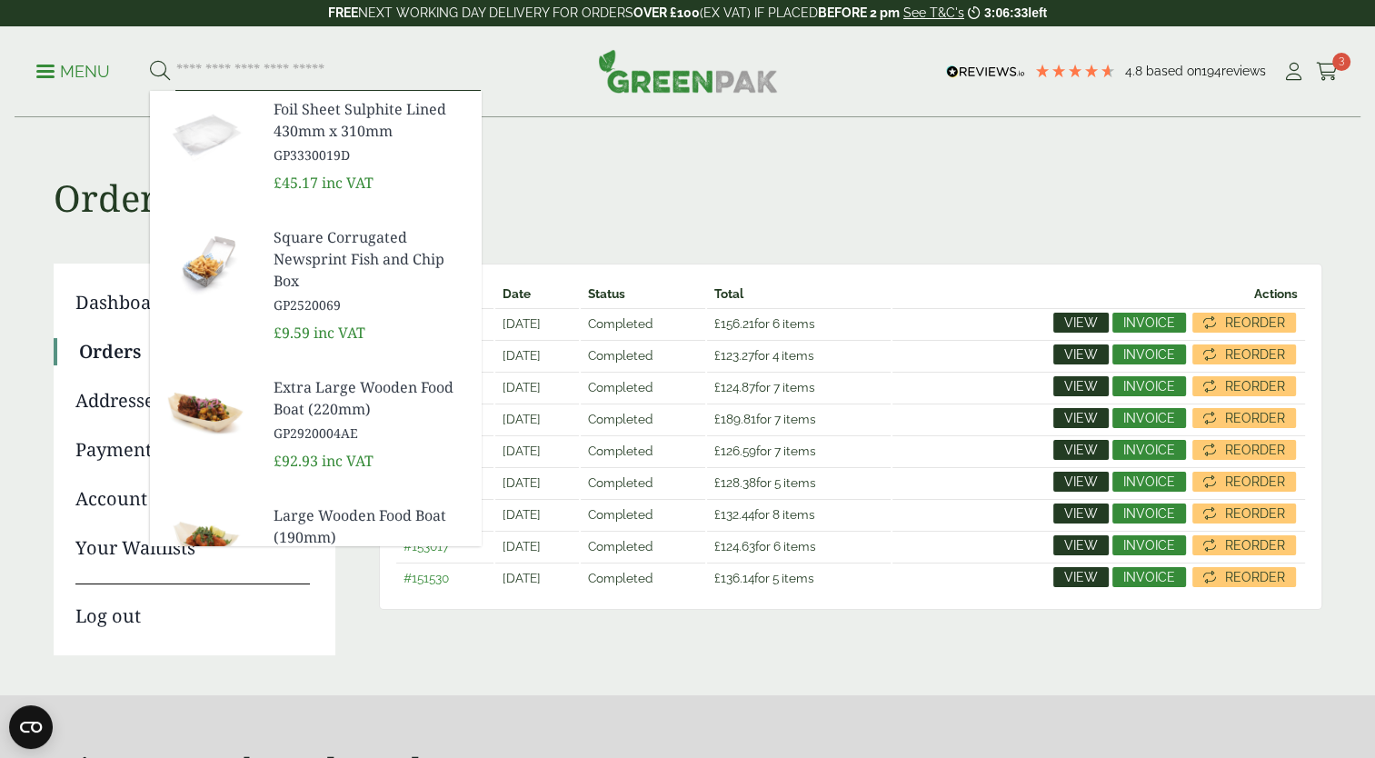
type input "*"
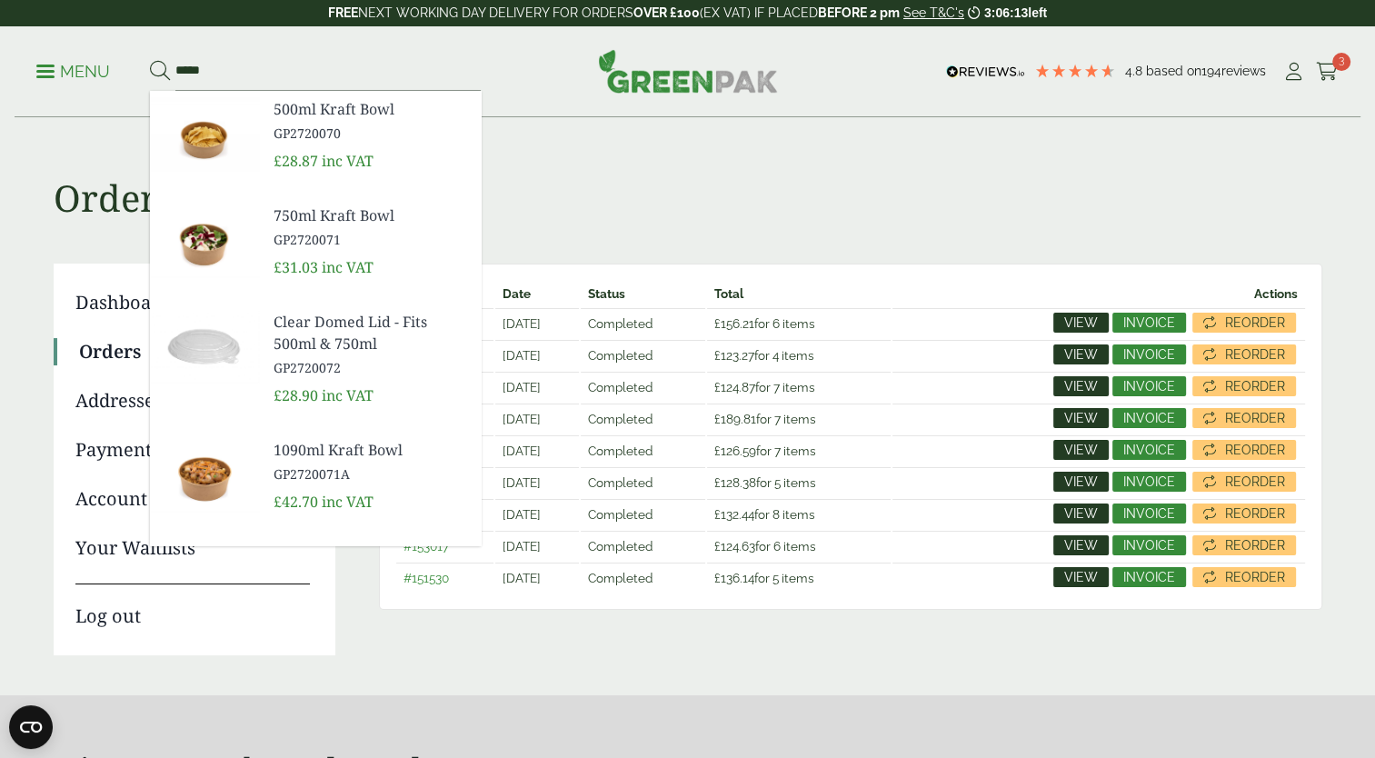
click at [686, 195] on h1 "Orders" at bounding box center [688, 169] width 1269 height 102
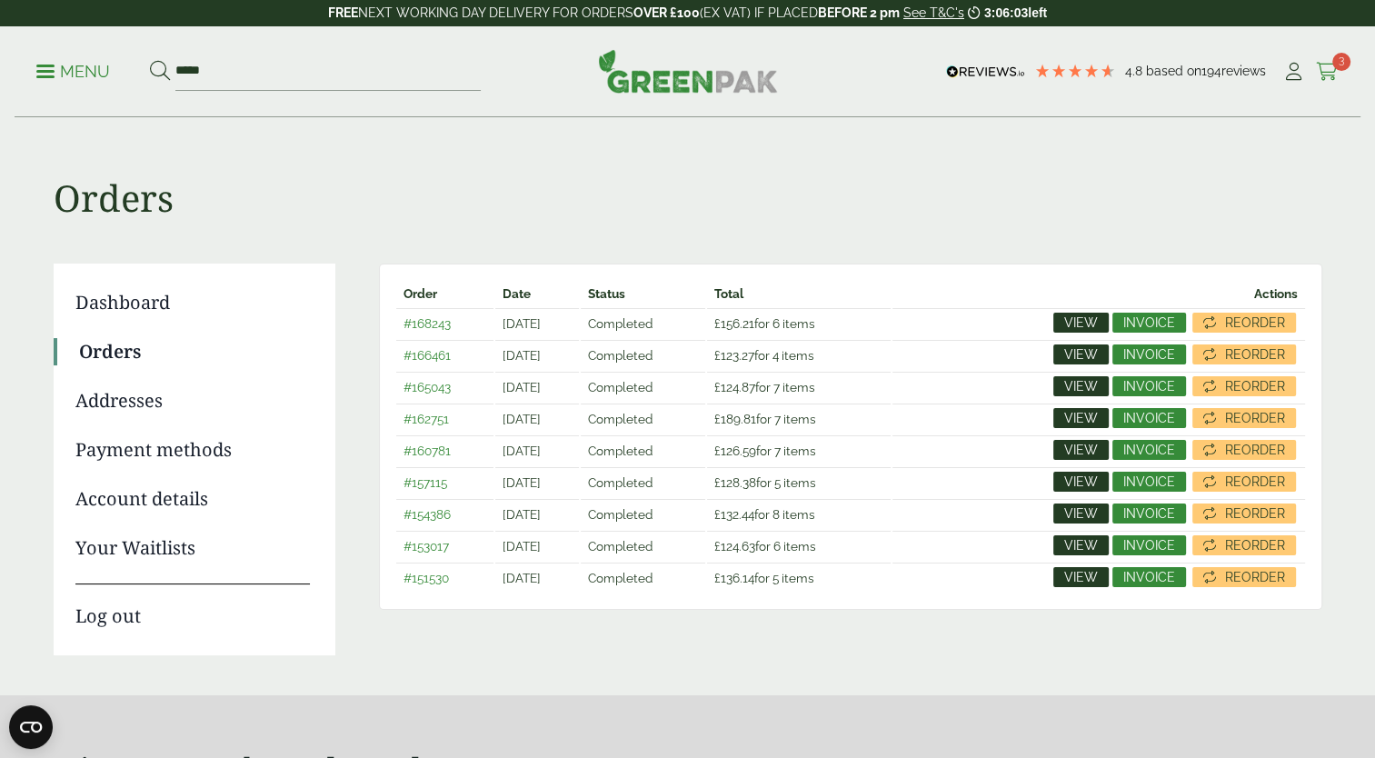
click at [1330, 67] on icon at bounding box center [1327, 72] width 23 height 18
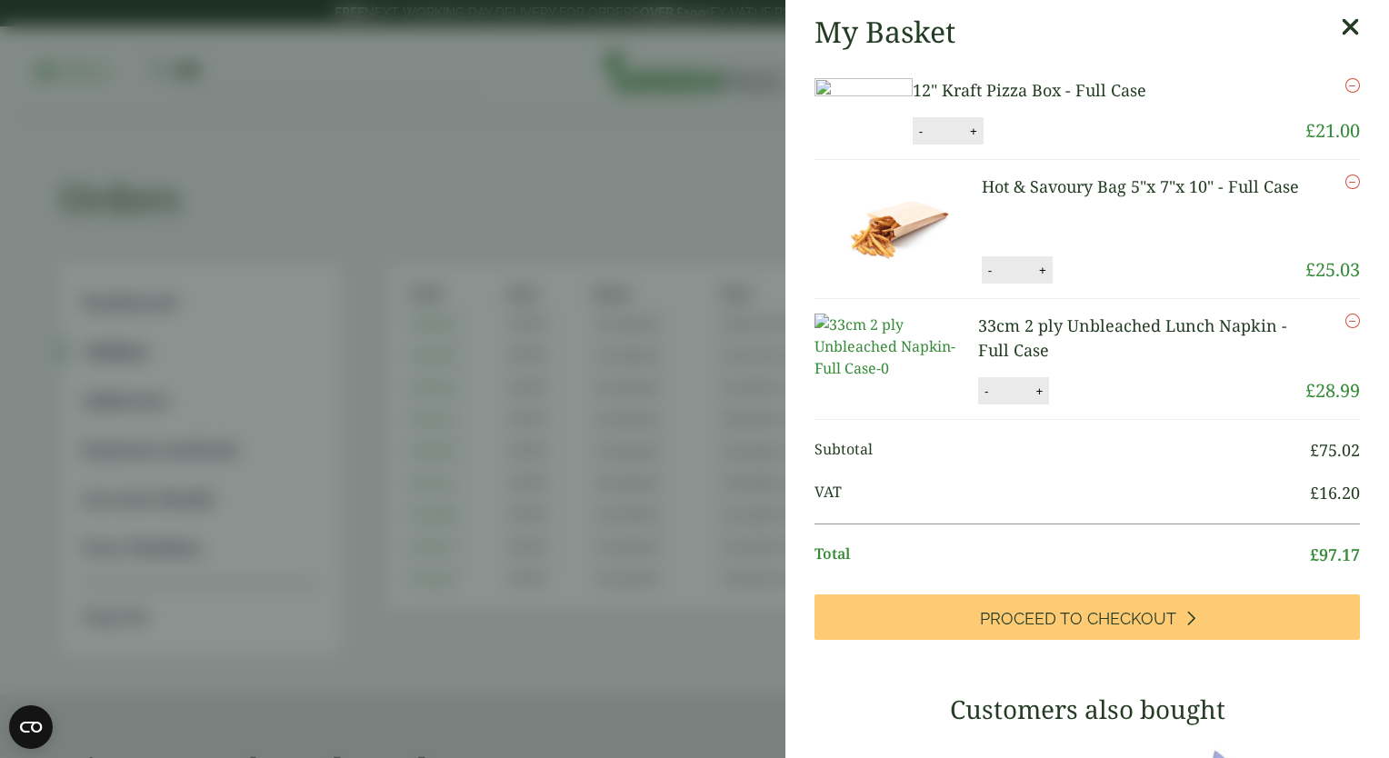
click at [1340, 31] on icon at bounding box center [1349, 27] width 19 height 25
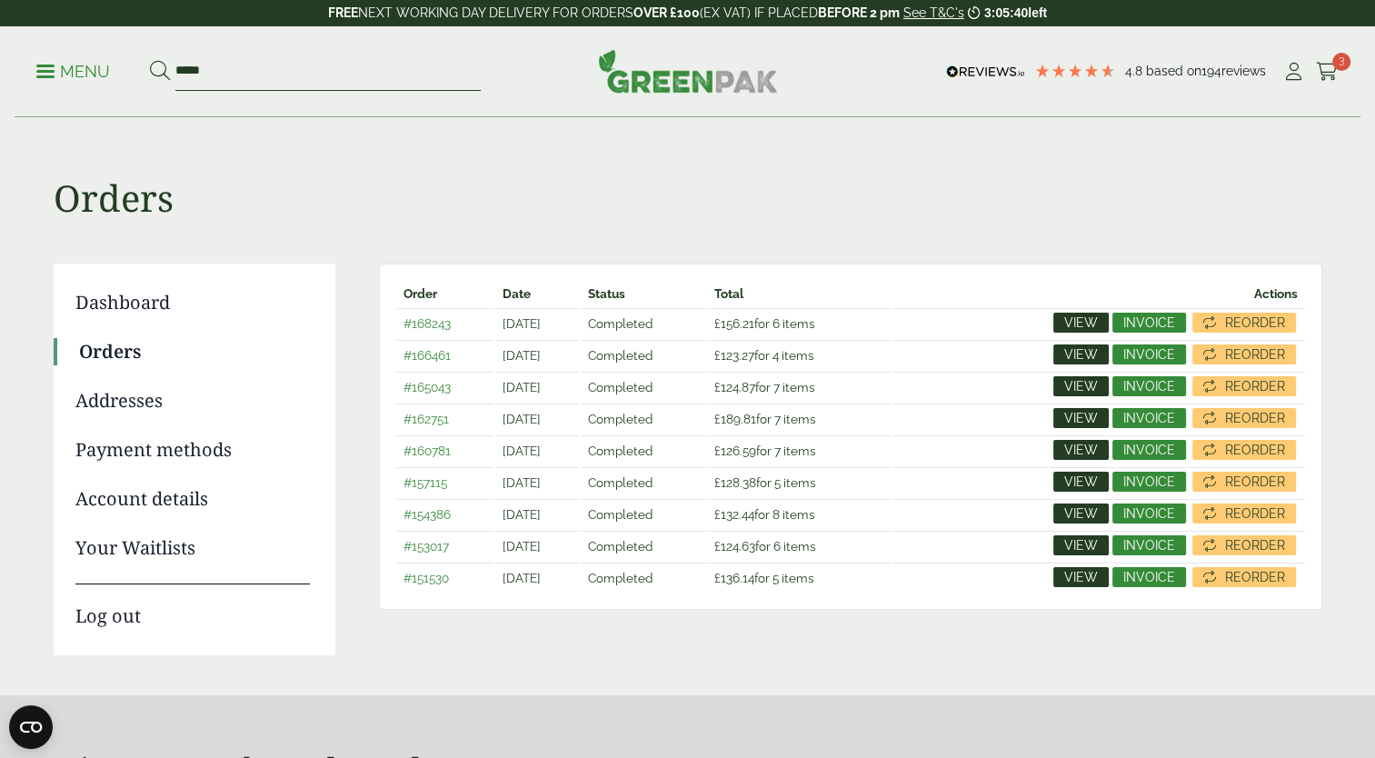
click at [219, 81] on input "*****" at bounding box center [327, 72] width 305 height 38
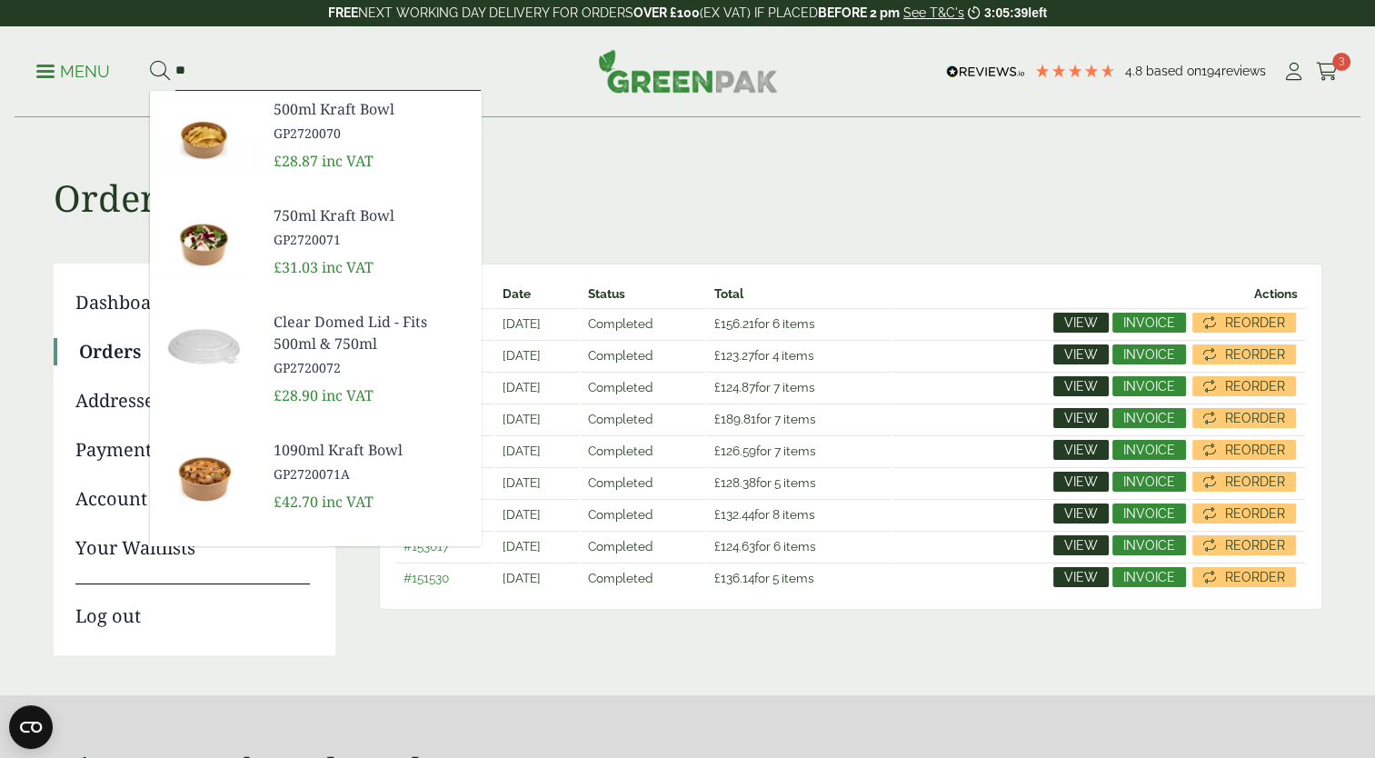
type input "*"
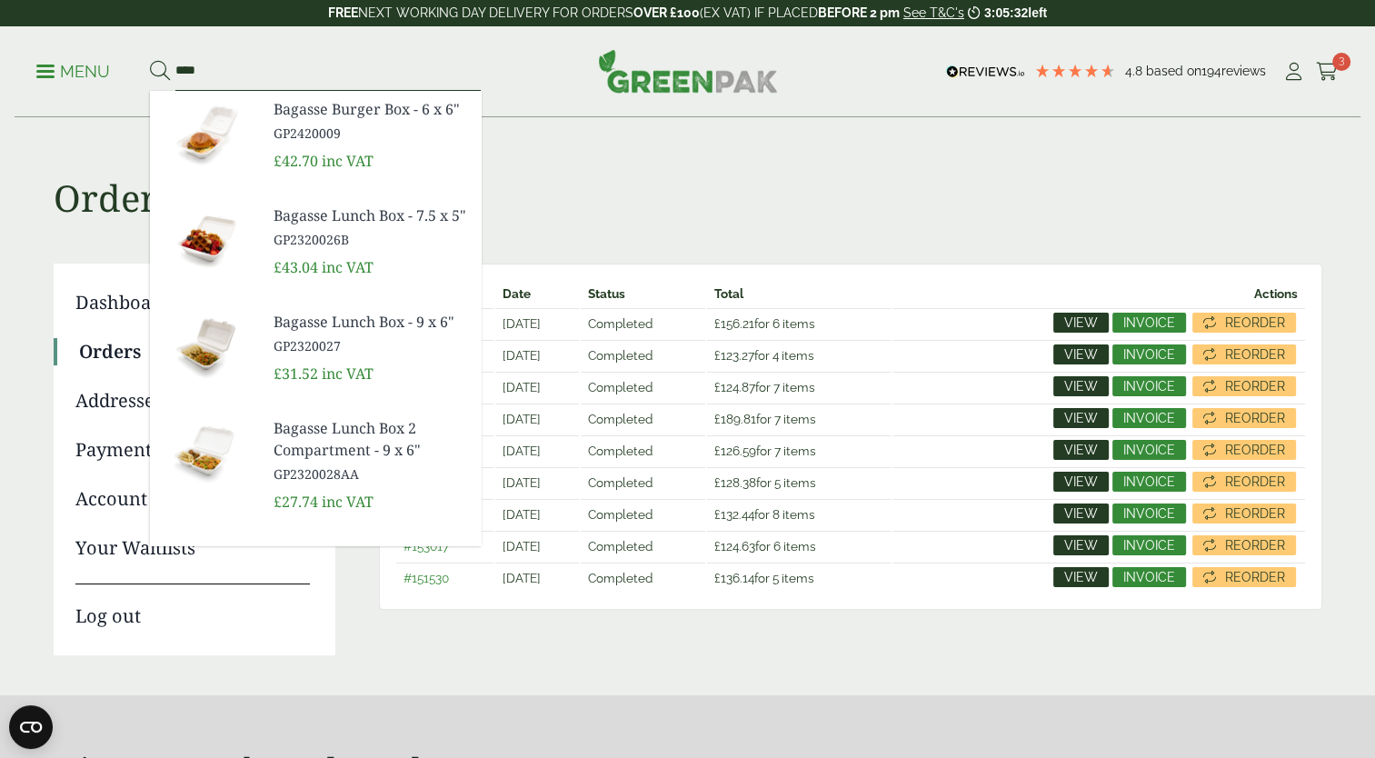
type input "****"
click at [345, 355] on link "Bagasse Lunch Box - 9 x 6" GP2320027" at bounding box center [370, 333] width 193 height 45
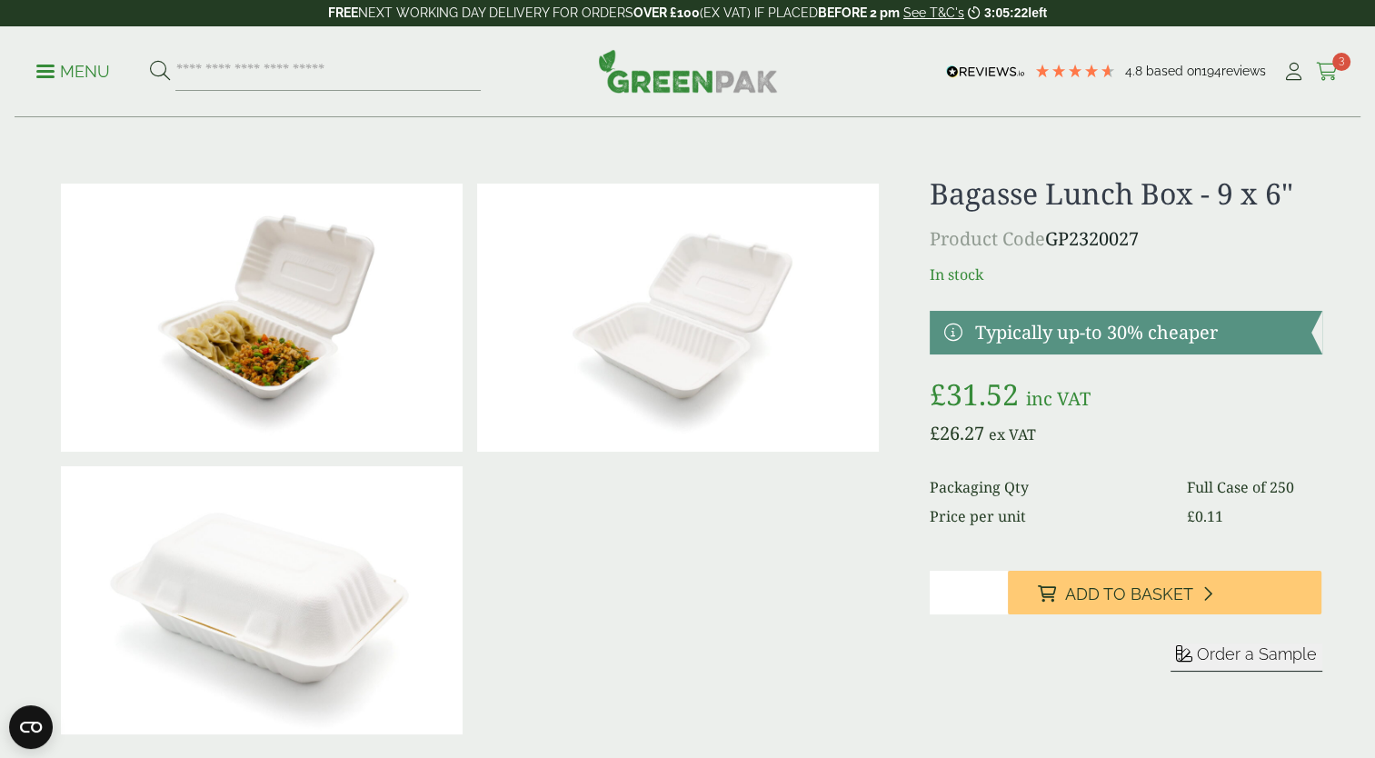
click at [1322, 63] on icon at bounding box center [1327, 72] width 23 height 18
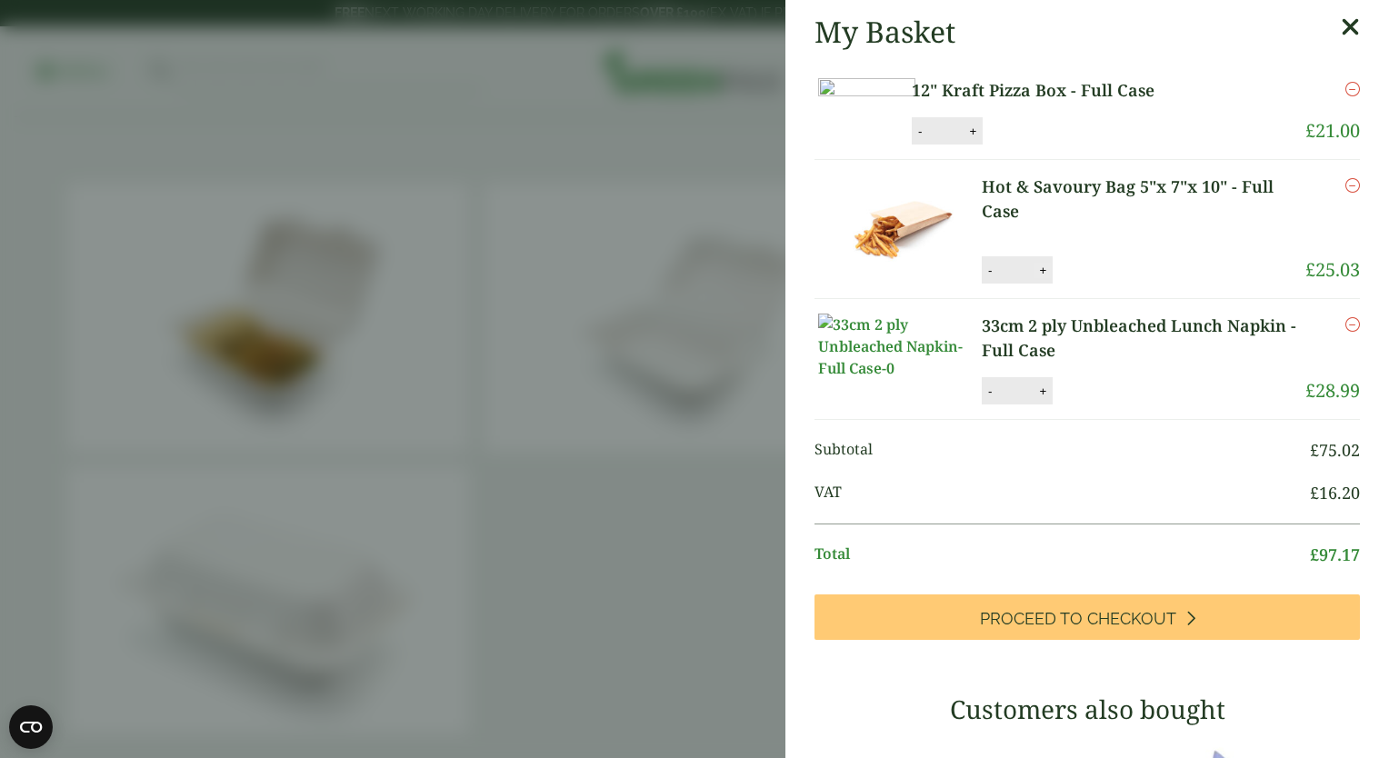
click at [1041, 278] on button "+" at bounding box center [1042, 270] width 18 height 15
type input "*"
click at [1081, 284] on button "Update" at bounding box center [1101, 270] width 91 height 27
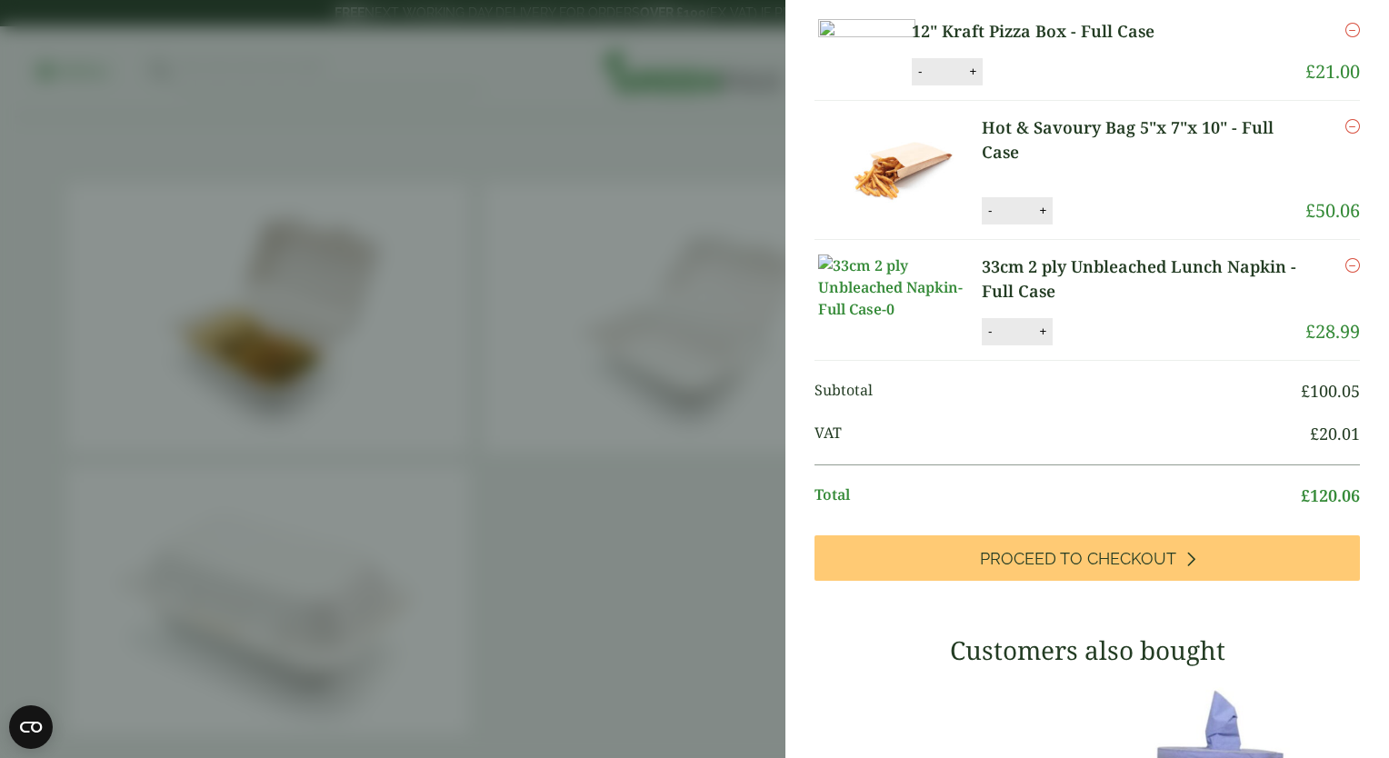
scroll to position [55, 0]
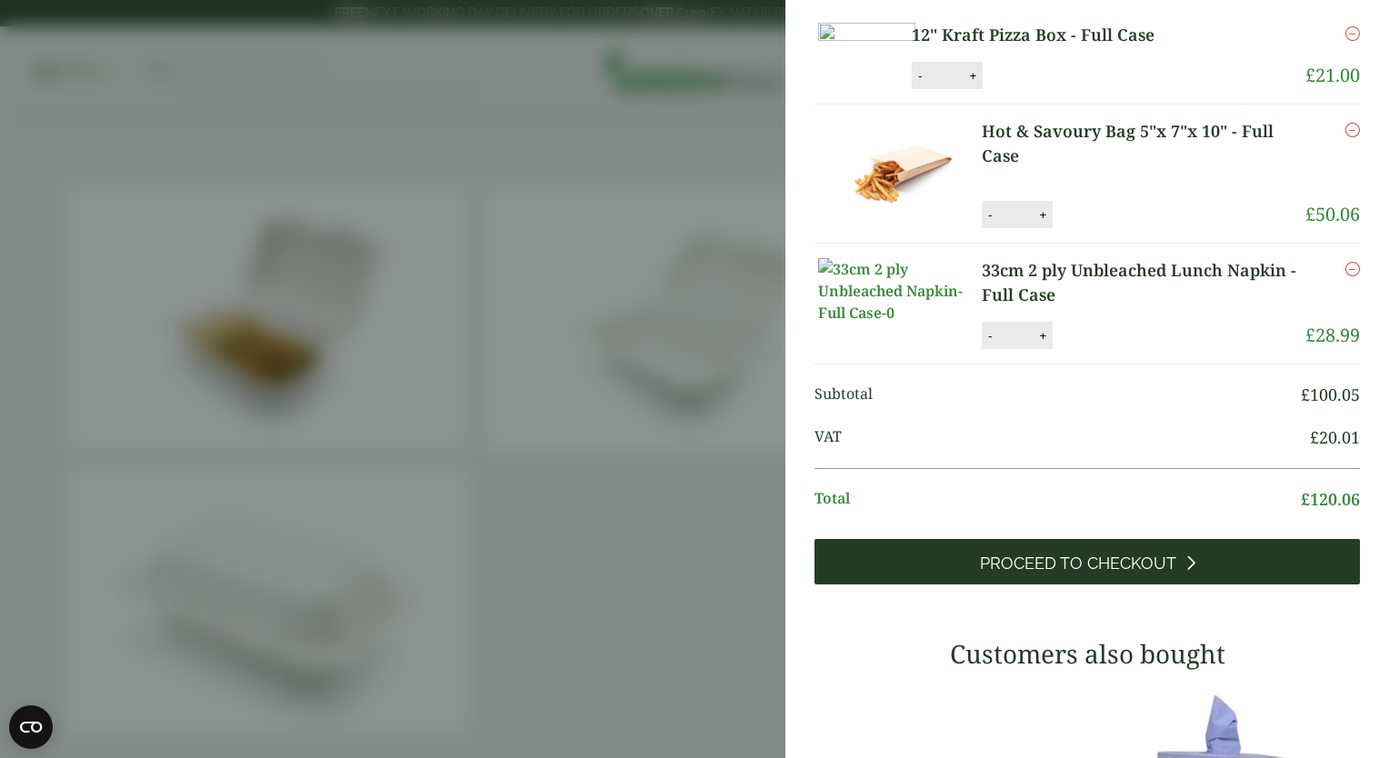
click at [1073, 573] on span "Proceed to Checkout" at bounding box center [1078, 563] width 196 height 20
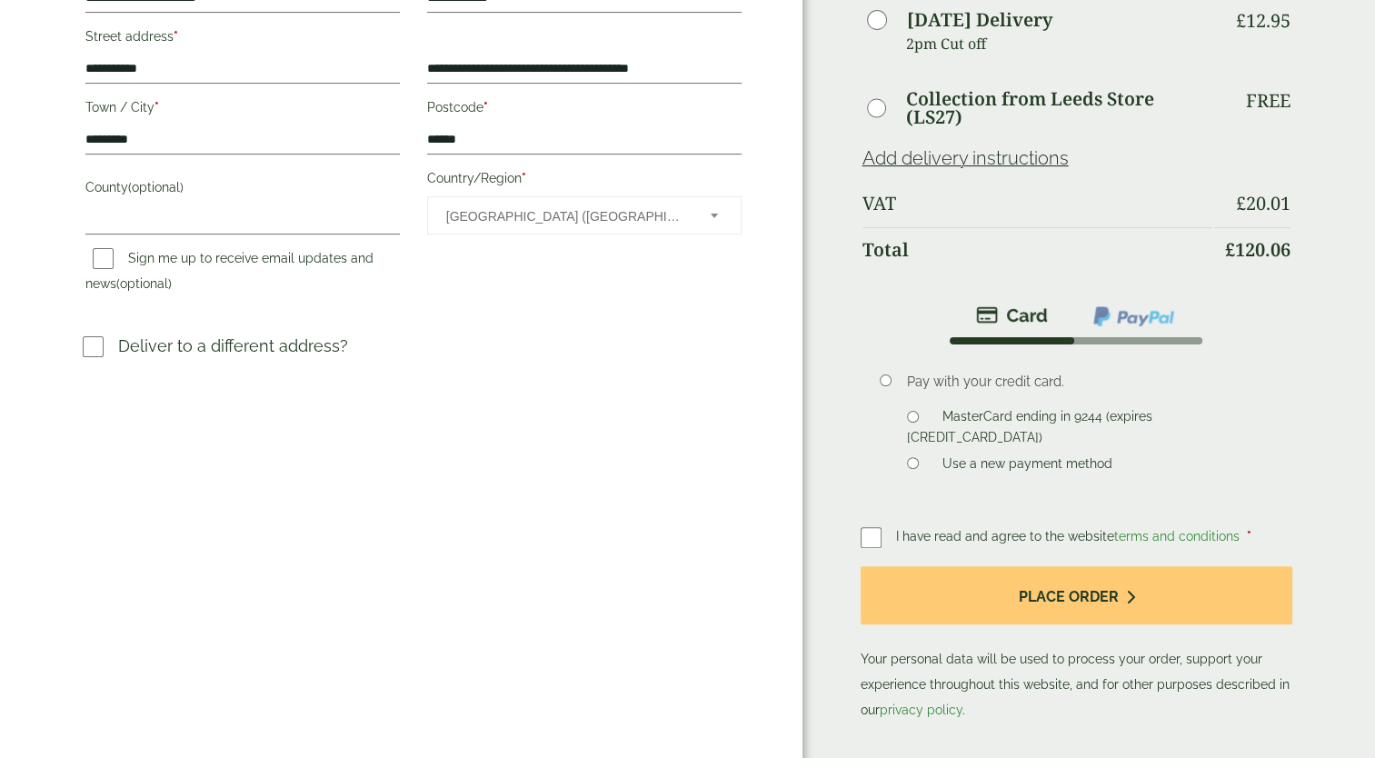
scroll to position [414, 0]
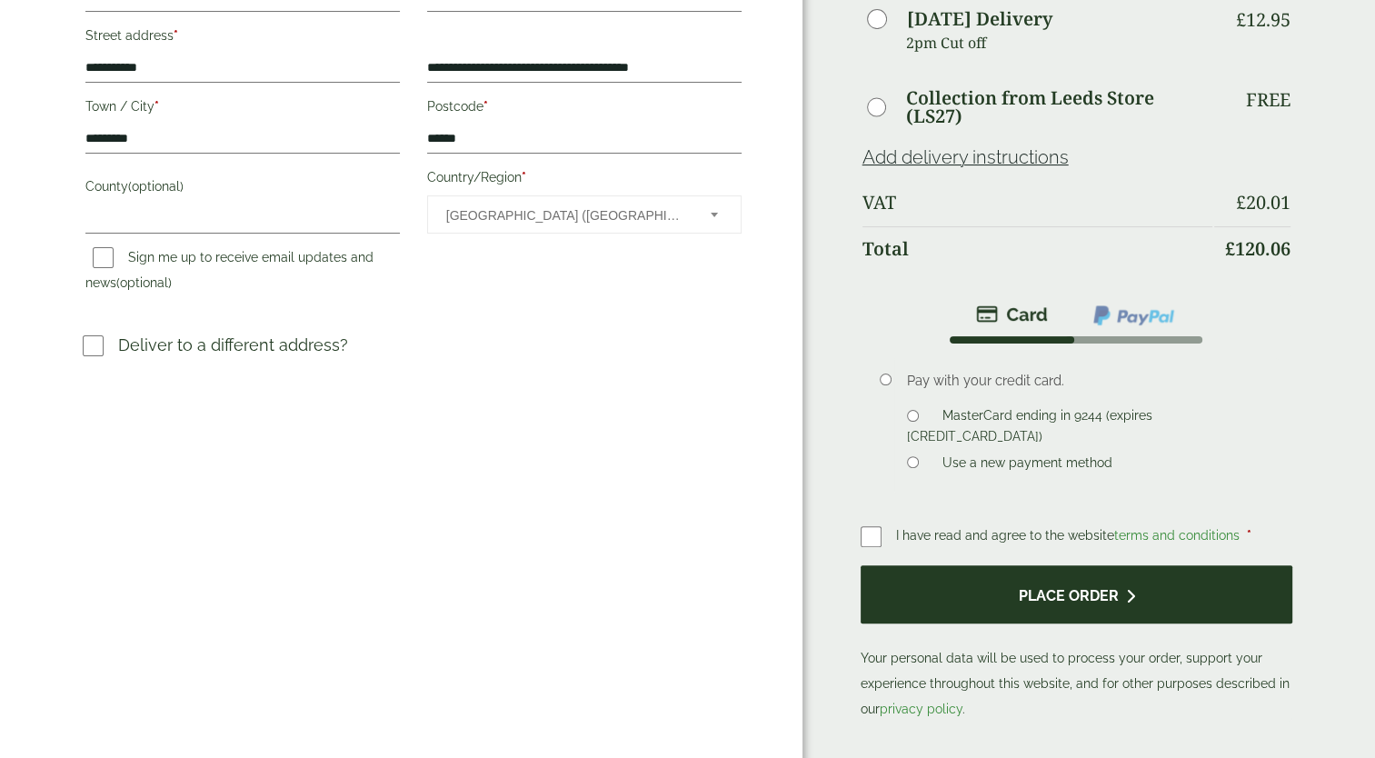
click at [1080, 586] on button "Place order" at bounding box center [1077, 594] width 433 height 59
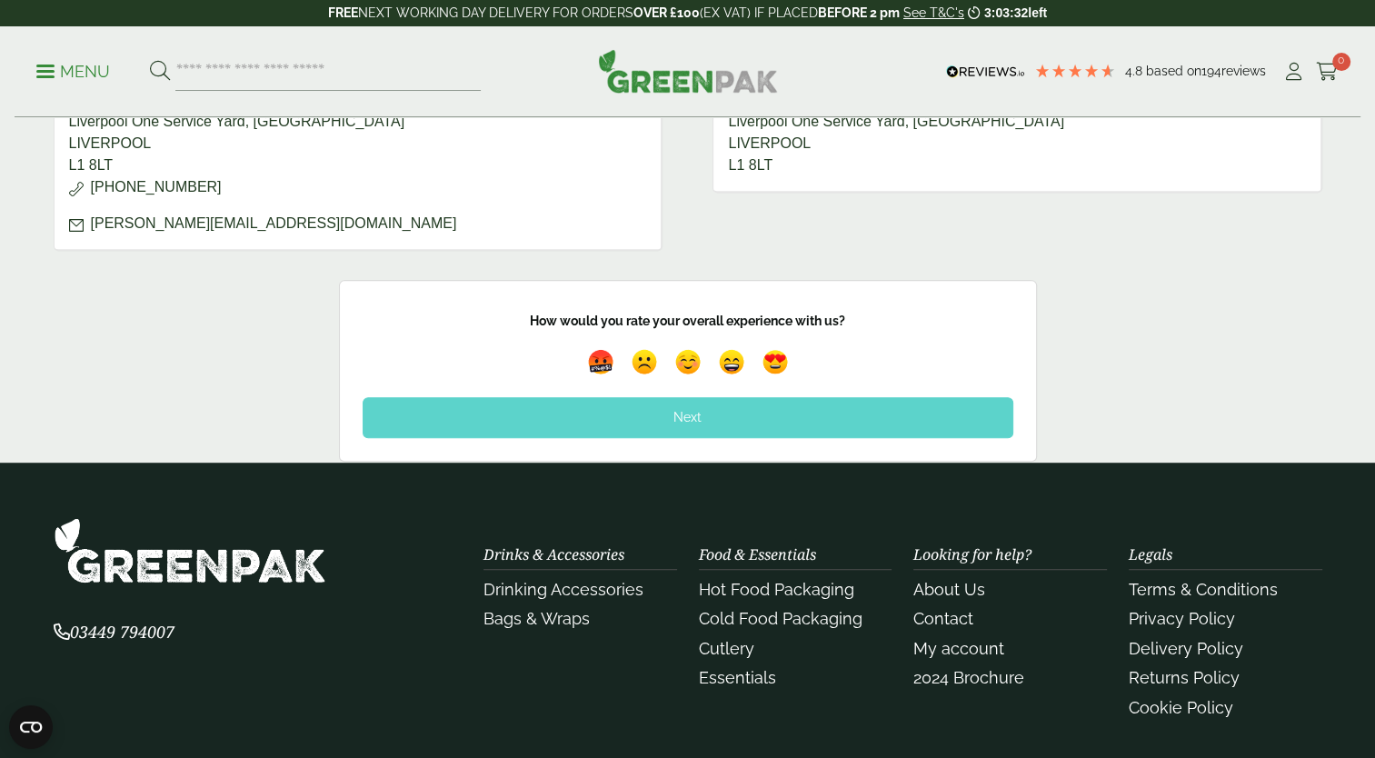
scroll to position [956, 0]
